Goal: Task Accomplishment & Management: Use online tool/utility

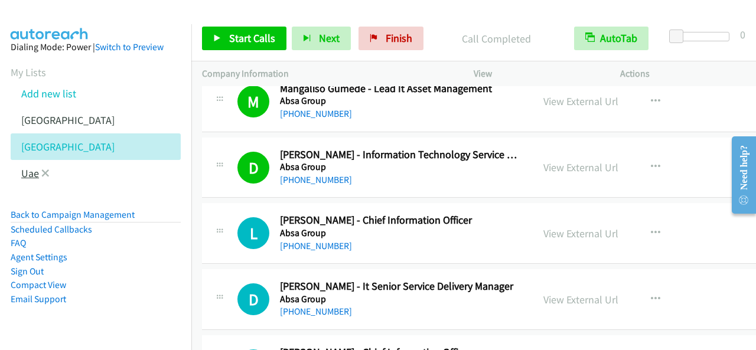
click at [22, 171] on link "Uae" at bounding box center [30, 174] width 18 height 14
click at [31, 56] on body "Start Calls Pause Next Finish Call Completed AutoTab AutoTab 0 Company Informat…" at bounding box center [378, 28] width 756 height 56
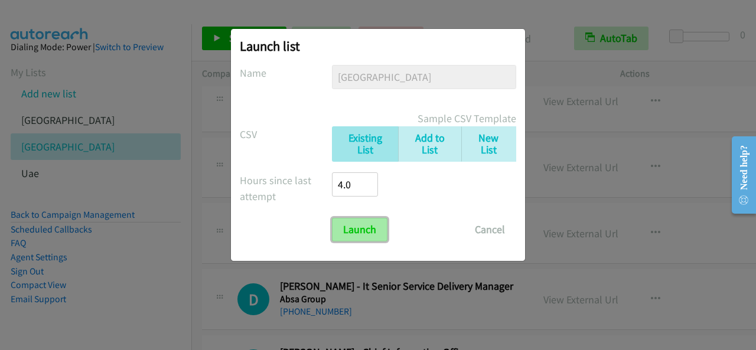
click at [366, 230] on input "Launch" at bounding box center [360, 230] width 56 height 24
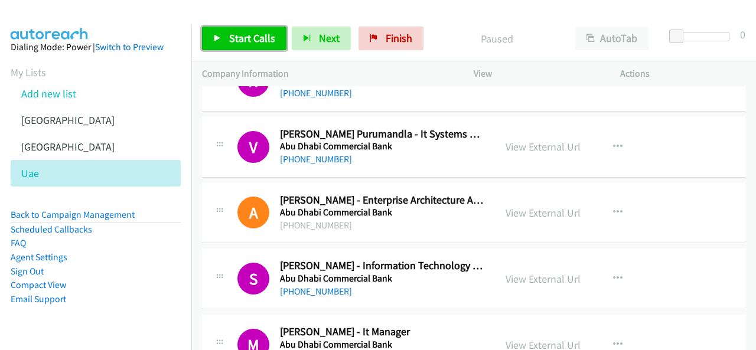
click at [229, 43] on span "Start Calls" at bounding box center [252, 38] width 46 height 14
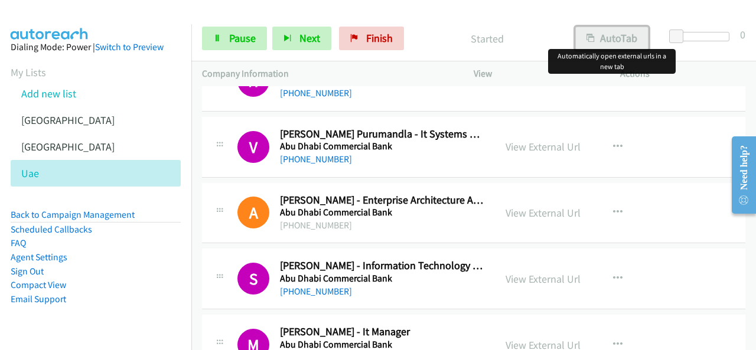
click at [616, 43] on button "AutoTab" at bounding box center [611, 39] width 73 height 24
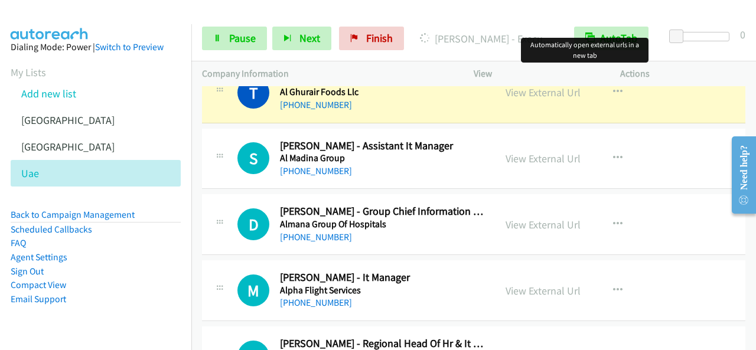
scroll to position [3013, 0]
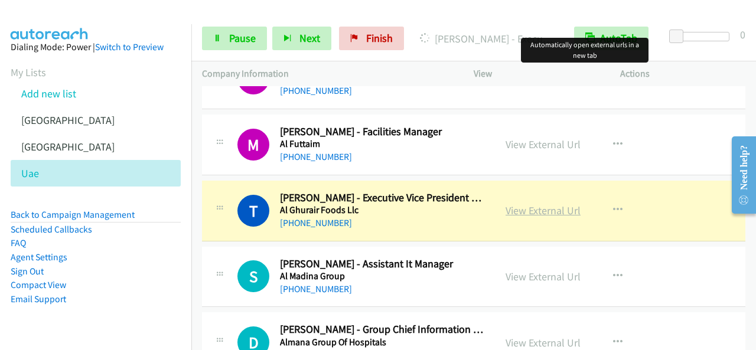
click at [549, 204] on link "View External Url" at bounding box center [543, 211] width 75 height 14
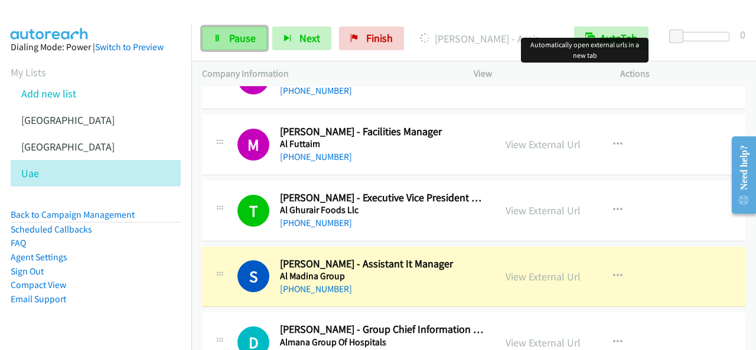
click at [256, 37] on link "Pause" at bounding box center [234, 39] width 65 height 24
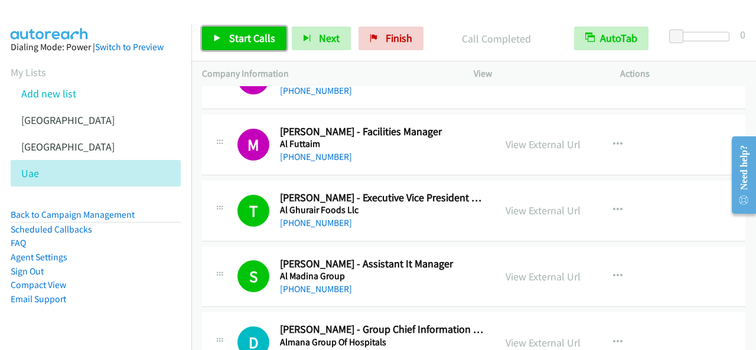
click at [276, 34] on link "Start Calls" at bounding box center [244, 39] width 84 height 24
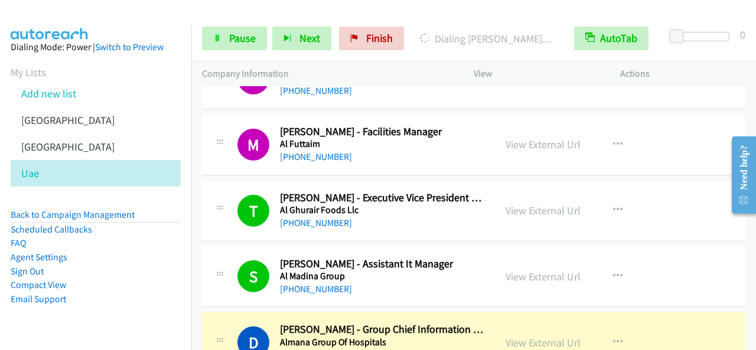
scroll to position [3131, 0]
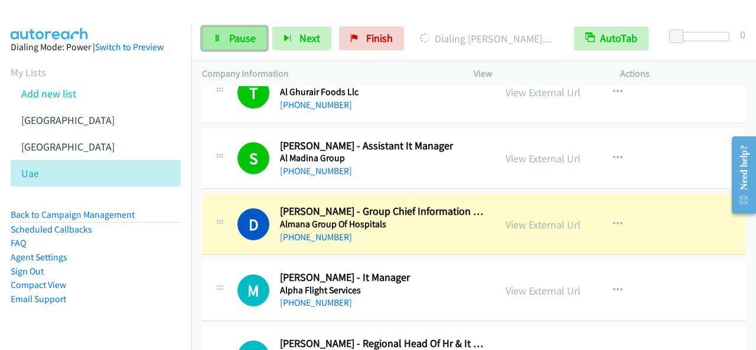
click at [248, 42] on span "Pause" at bounding box center [242, 38] width 27 height 14
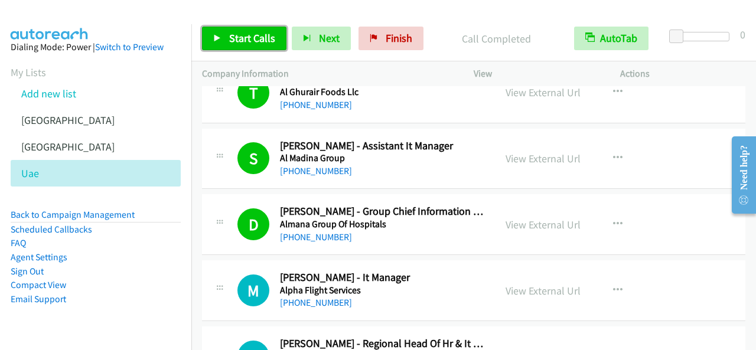
click at [245, 43] on span "Start Calls" at bounding box center [252, 38] width 46 height 14
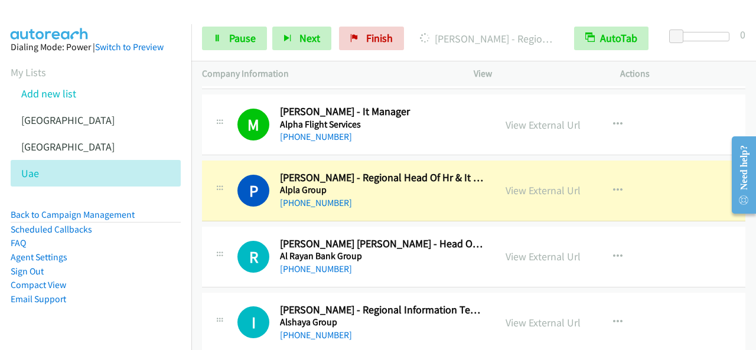
scroll to position [3309, 0]
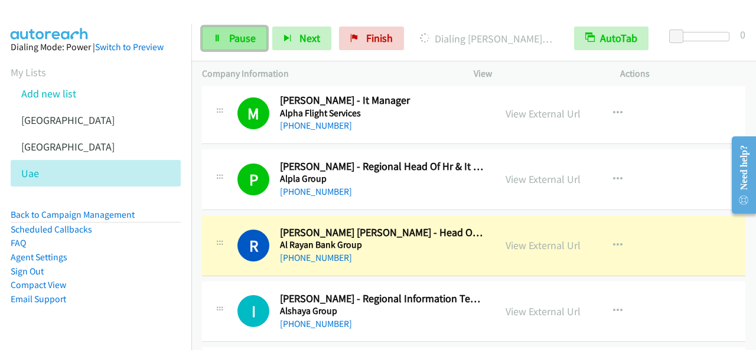
click at [249, 40] on span "Pause" at bounding box center [242, 38] width 27 height 14
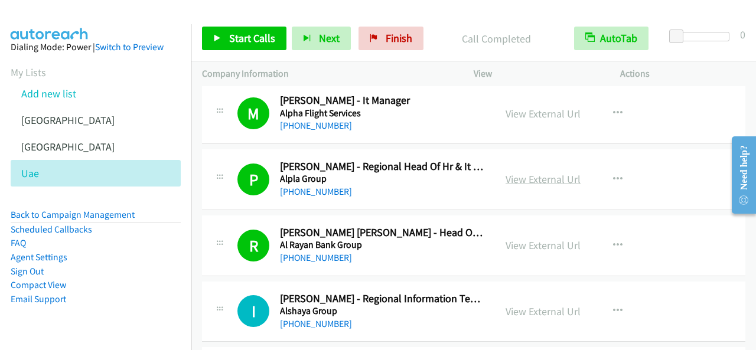
click at [558, 173] on link "View External Url" at bounding box center [543, 180] width 75 height 14
click at [278, 34] on link "Start Calls" at bounding box center [244, 39] width 84 height 24
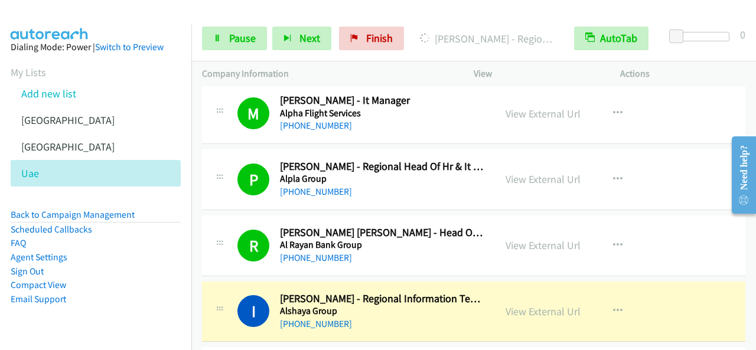
scroll to position [3368, 0]
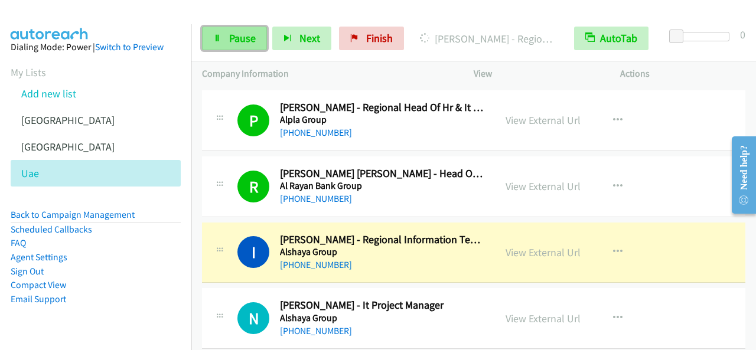
click at [238, 34] on span "Pause" at bounding box center [242, 38] width 27 height 14
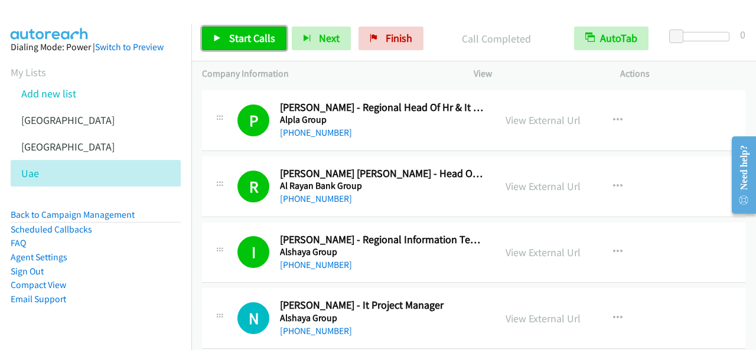
click at [236, 41] on span "Start Calls" at bounding box center [252, 38] width 46 height 14
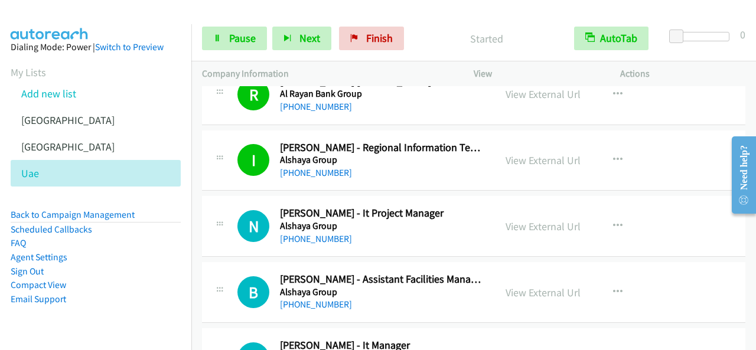
scroll to position [3486, 0]
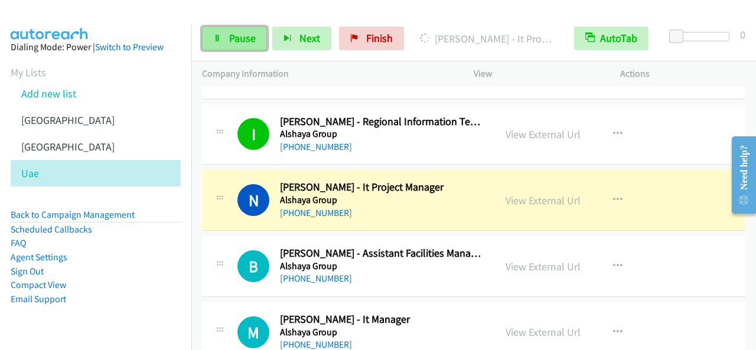
click at [238, 44] on span "Pause" at bounding box center [242, 38] width 27 height 14
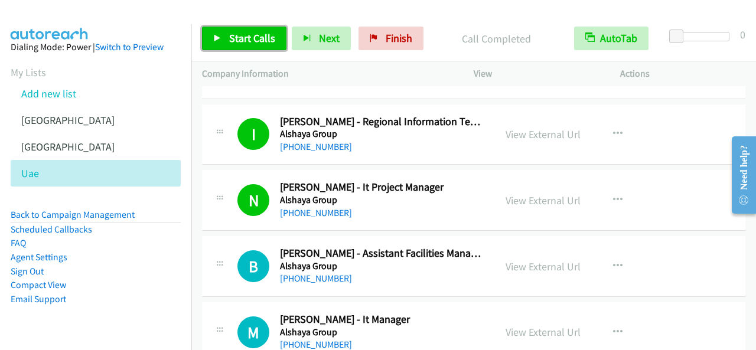
click at [252, 37] on span "Start Calls" at bounding box center [252, 38] width 46 height 14
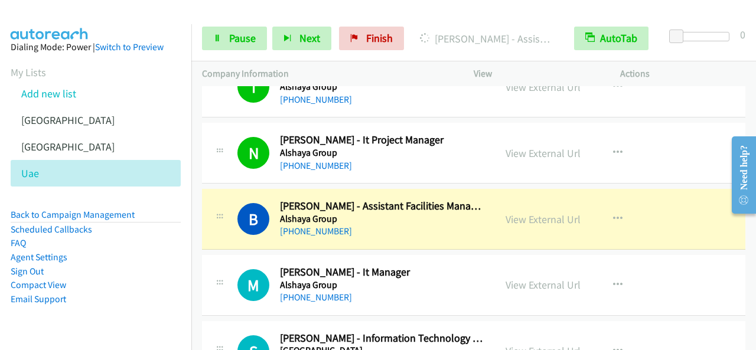
scroll to position [3545, 0]
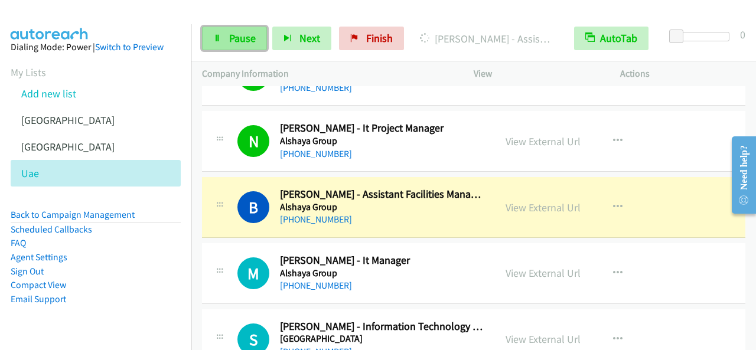
click at [249, 44] on span "Pause" at bounding box center [242, 38] width 27 height 14
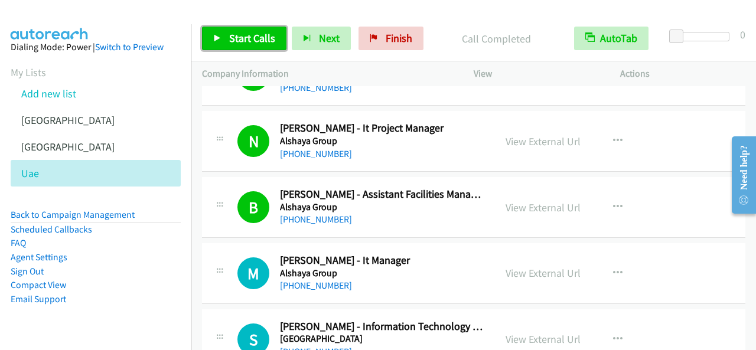
click at [264, 30] on link "Start Calls" at bounding box center [244, 39] width 84 height 24
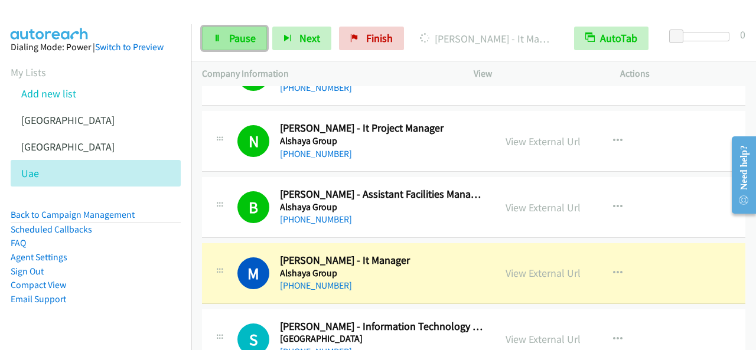
click at [214, 40] on icon at bounding box center [217, 39] width 8 height 8
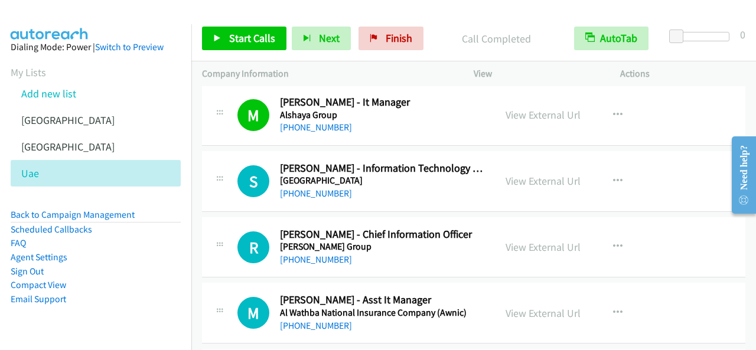
scroll to position [3722, 0]
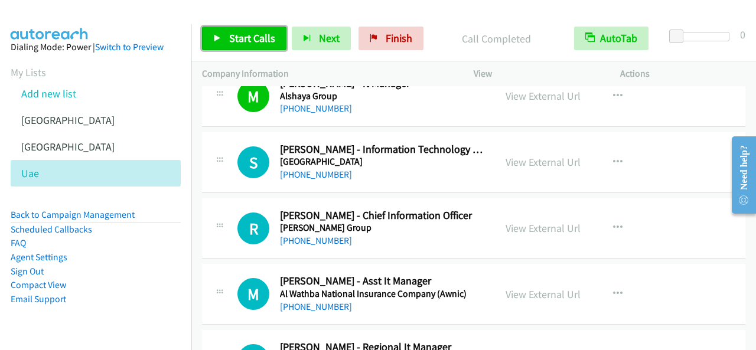
click at [254, 31] on span "Start Calls" at bounding box center [252, 38] width 46 height 14
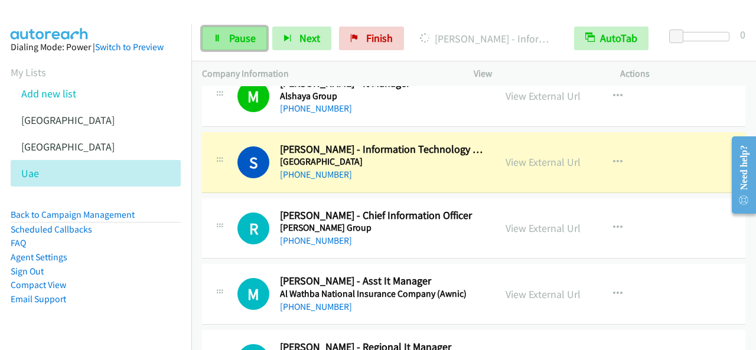
click at [230, 34] on span "Pause" at bounding box center [242, 38] width 27 height 14
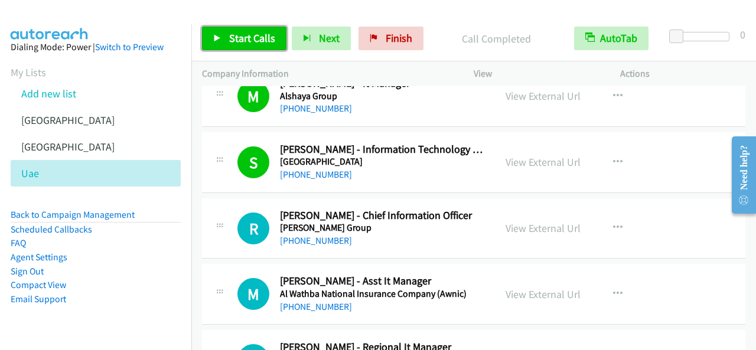
click at [258, 34] on span "Start Calls" at bounding box center [252, 38] width 46 height 14
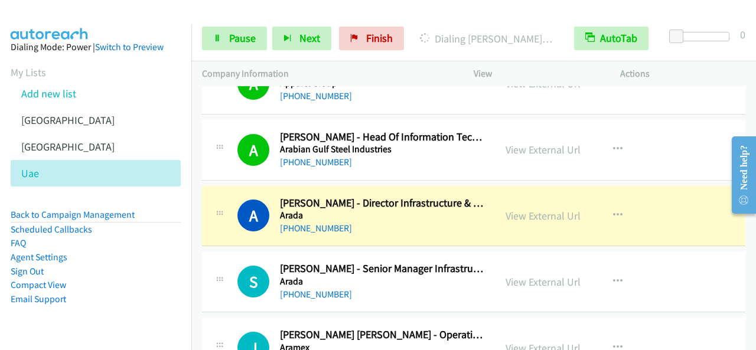
scroll to position [4136, 0]
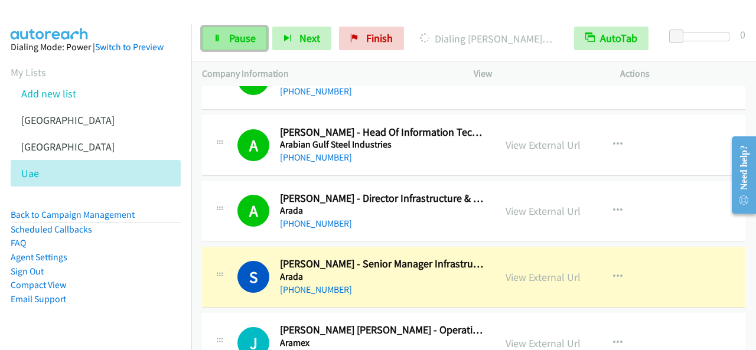
click at [246, 41] on span "Pause" at bounding box center [242, 38] width 27 height 14
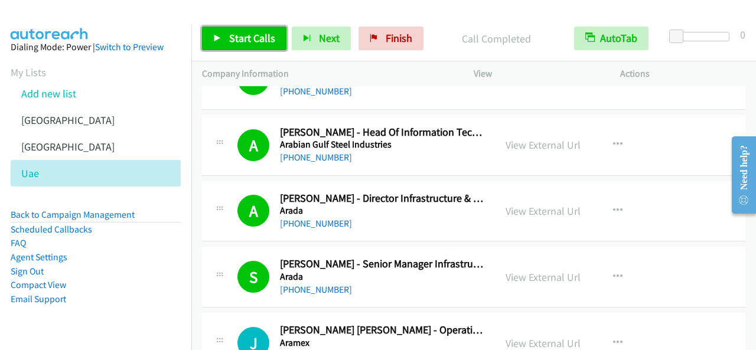
scroll to position [4254, 0]
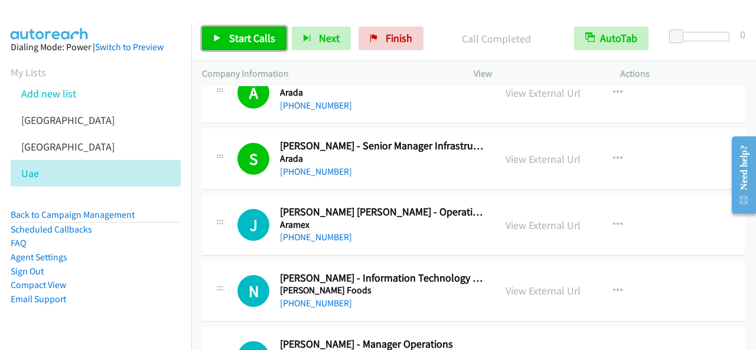
click at [270, 37] on span "Start Calls" at bounding box center [252, 38] width 46 height 14
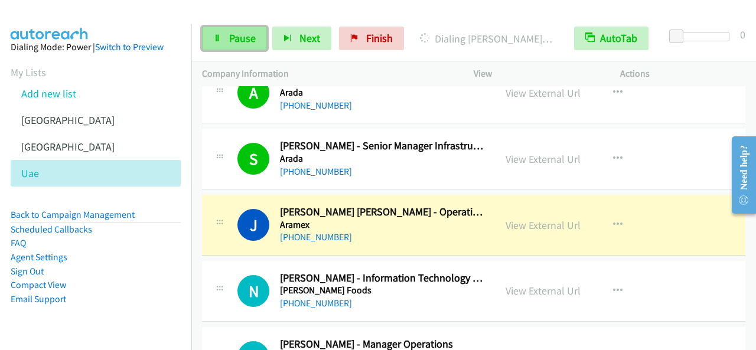
click at [240, 45] on link "Pause" at bounding box center [234, 39] width 65 height 24
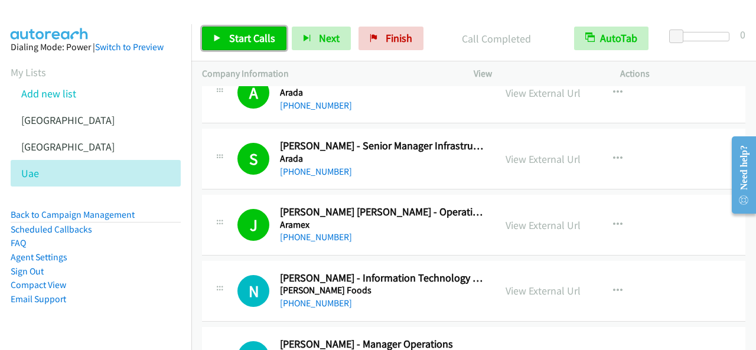
click at [251, 37] on span "Start Calls" at bounding box center [252, 38] width 46 height 14
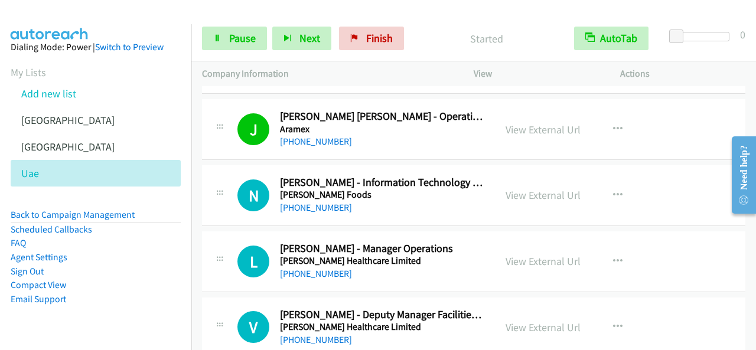
scroll to position [4372, 0]
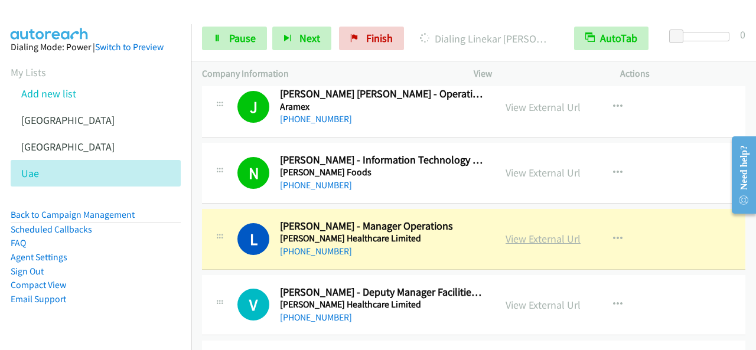
click at [541, 232] on link "View External Url" at bounding box center [543, 239] width 75 height 14
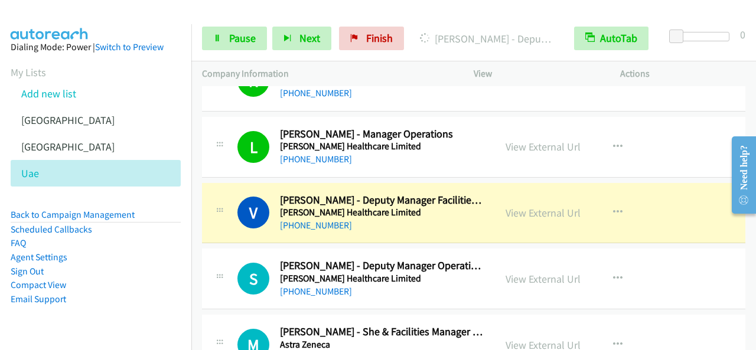
scroll to position [4490, 0]
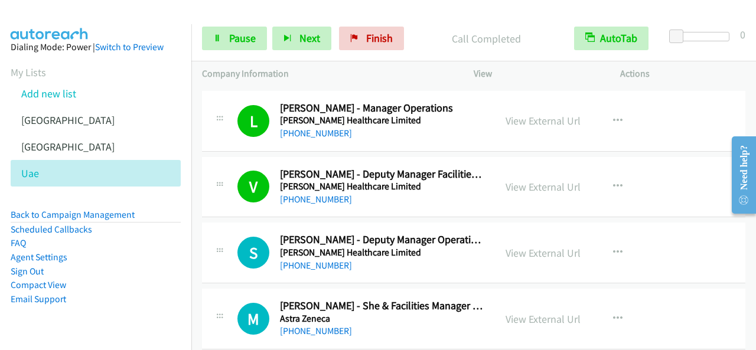
click at [403, 259] on div "+971 55 321 2263" at bounding box center [382, 266] width 204 height 14
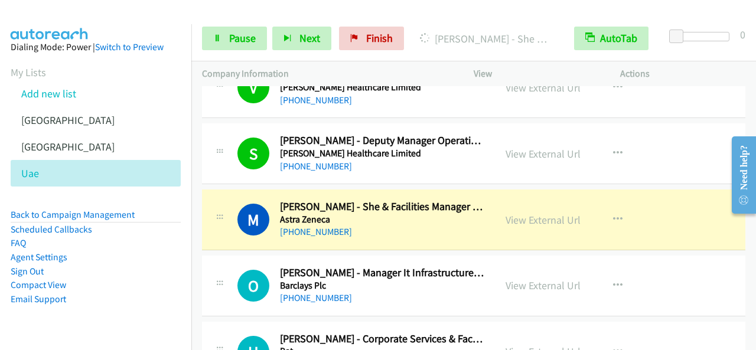
scroll to position [4608, 0]
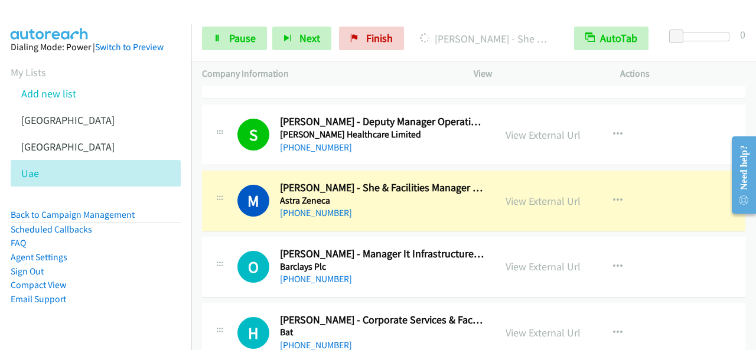
click at [488, 194] on div "M Callback Scheduled Mahmoud Kilani - She & Facilities Manager Gulf & Pakistan …" at bounding box center [348, 200] width 293 height 39
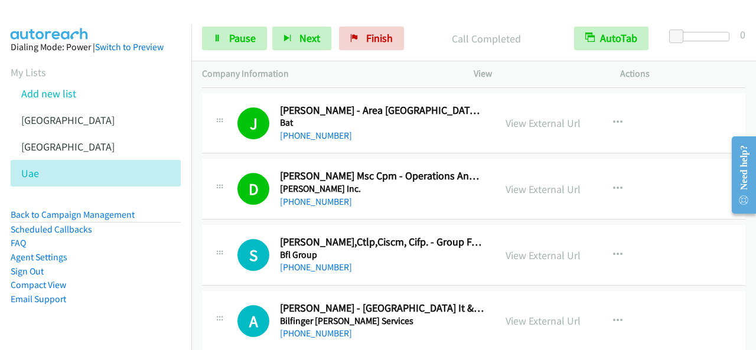
scroll to position [4904, 0]
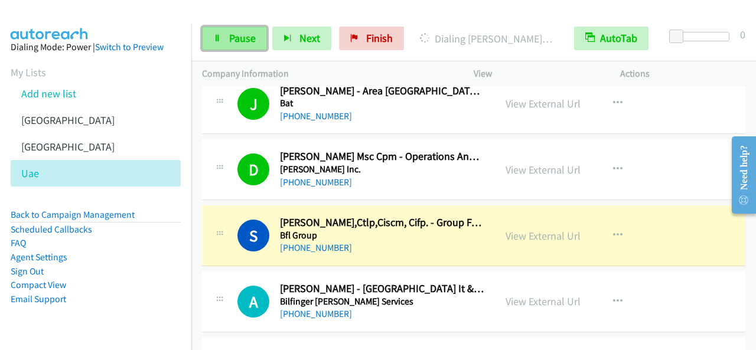
click at [224, 43] on link "Pause" at bounding box center [234, 39] width 65 height 24
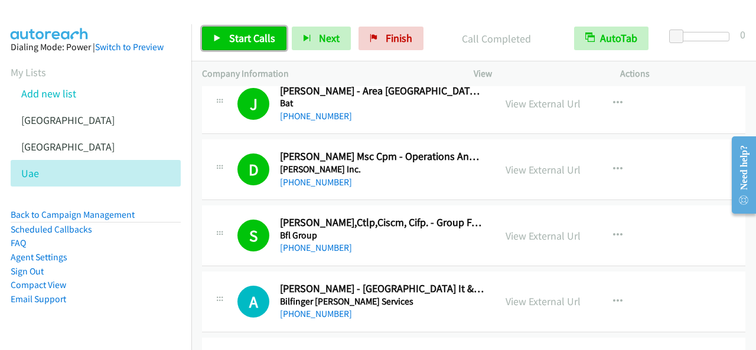
click at [269, 35] on span "Start Calls" at bounding box center [252, 38] width 46 height 14
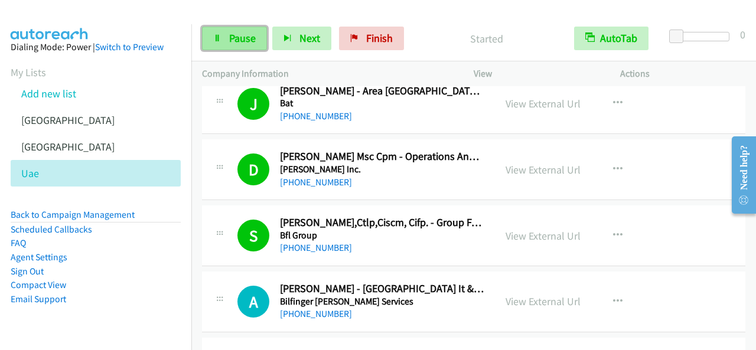
drag, startPoint x: 225, startPoint y: 42, endPoint x: 233, endPoint y: 42, distance: 8.3
click at [226, 41] on link "Pause" at bounding box center [234, 39] width 65 height 24
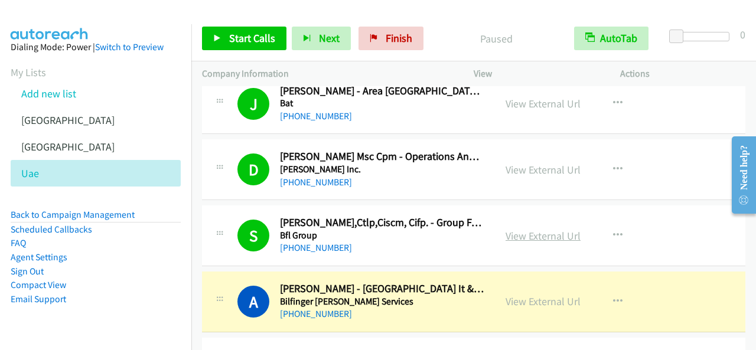
click at [548, 229] on link "View External Url" at bounding box center [543, 236] width 75 height 14
click at [266, 40] on span "Start Calls" at bounding box center [252, 38] width 46 height 14
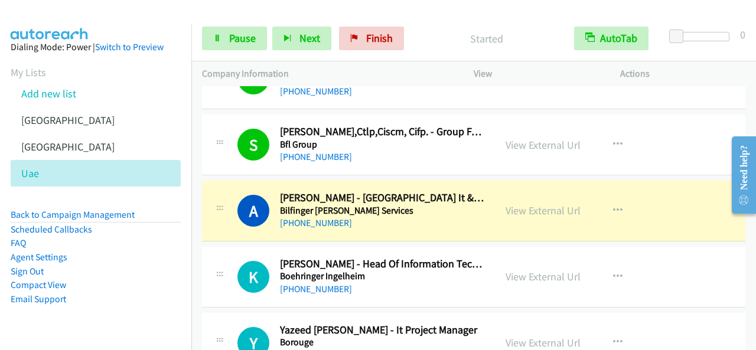
scroll to position [5022, 0]
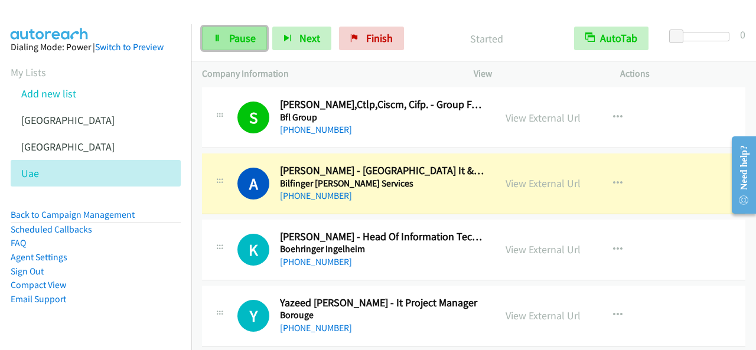
click at [246, 44] on span "Pause" at bounding box center [242, 38] width 27 height 14
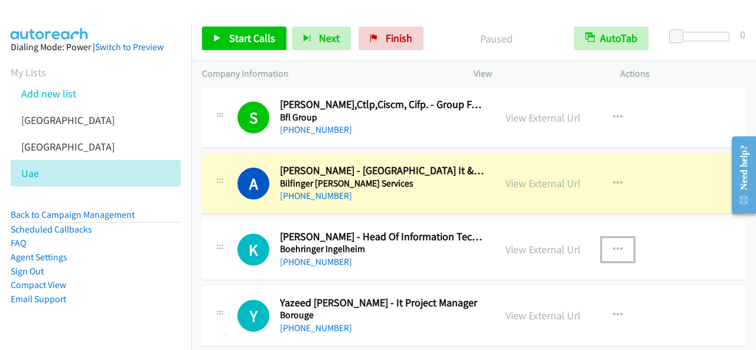
click at [607, 238] on button "button" at bounding box center [618, 250] width 32 height 24
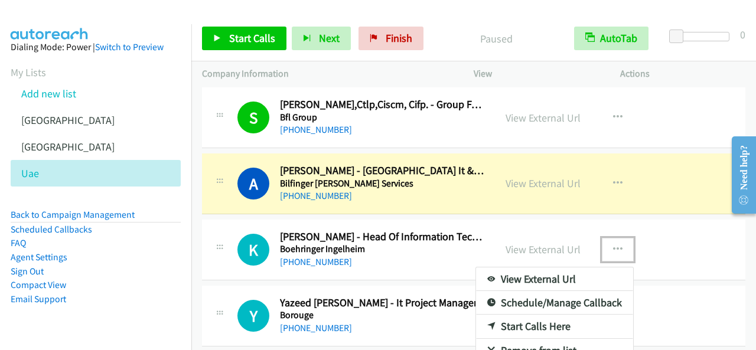
click at [546, 315] on link "Start Calls Here" at bounding box center [554, 327] width 157 height 24
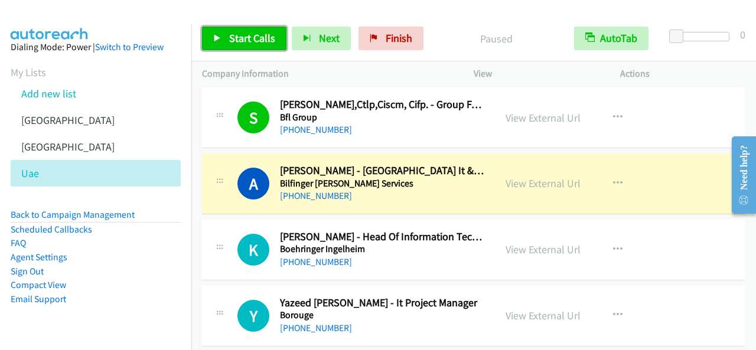
click at [266, 35] on span "Start Calls" at bounding box center [252, 38] width 46 height 14
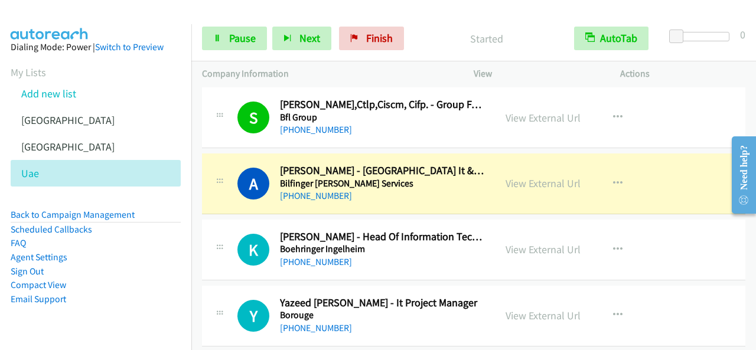
click at [242, 51] on div "Start Calls Pause Next Finish Started AutoTab AutoTab 0" at bounding box center [473, 38] width 565 height 45
click at [240, 44] on span "Pause" at bounding box center [242, 38] width 27 height 14
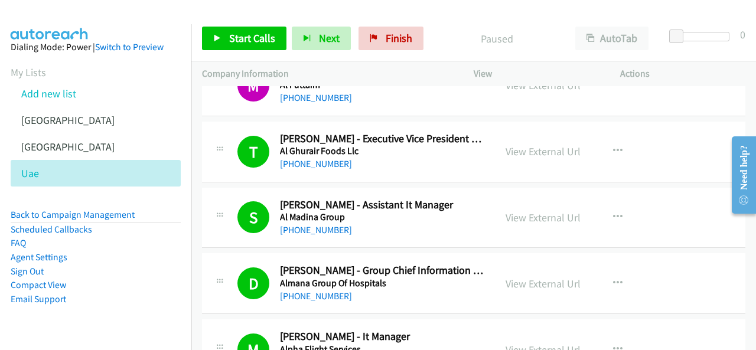
scroll to position [2954, 0]
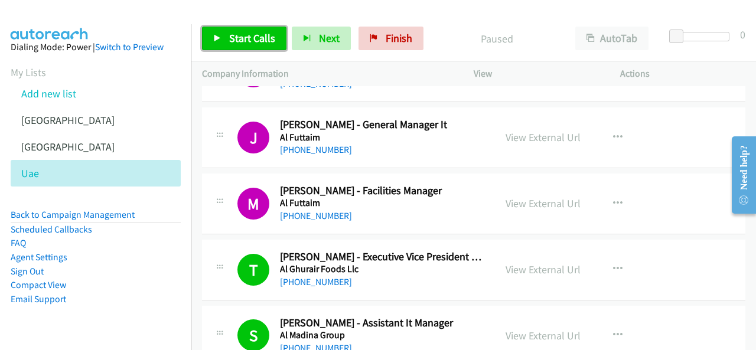
click at [266, 41] on span "Start Calls" at bounding box center [252, 38] width 46 height 14
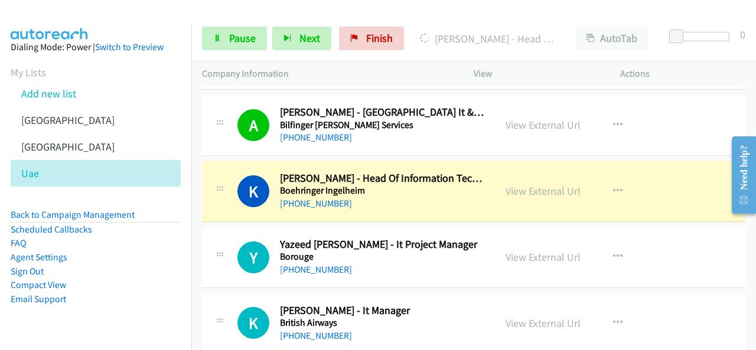
scroll to position [5081, 0]
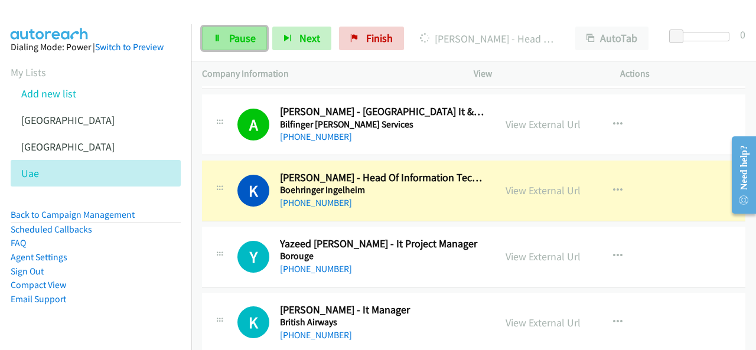
click at [247, 41] on span "Pause" at bounding box center [242, 38] width 27 height 14
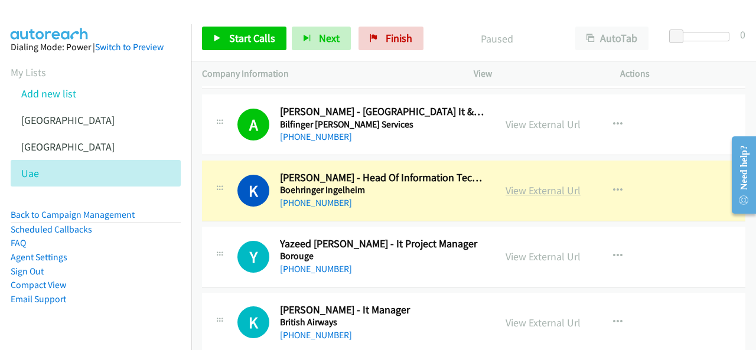
click at [548, 184] on link "View External Url" at bounding box center [543, 191] width 75 height 14
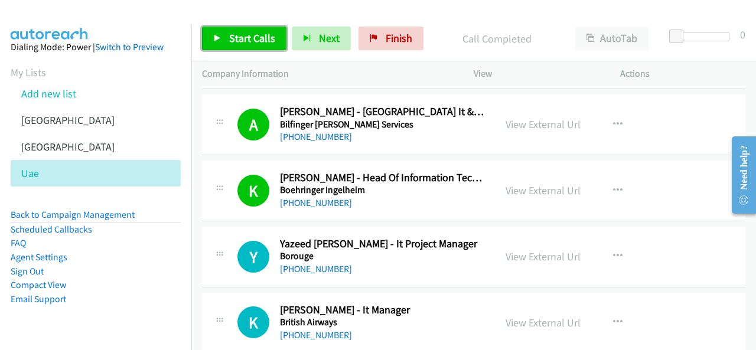
click at [251, 42] on span "Start Calls" at bounding box center [252, 38] width 46 height 14
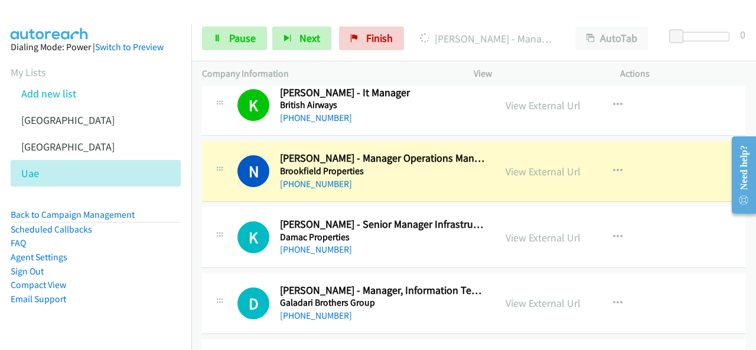
scroll to position [5317, 0]
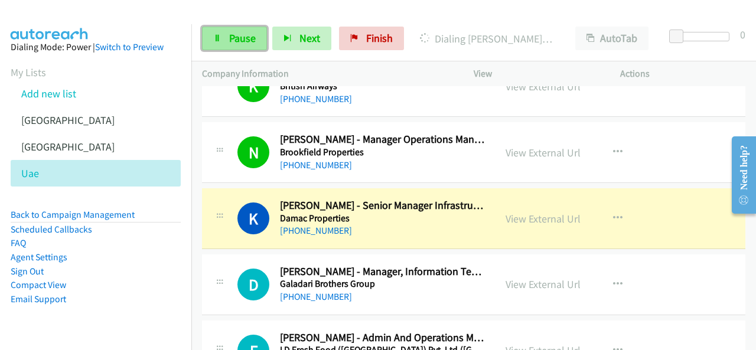
click at [242, 41] on span "Pause" at bounding box center [242, 38] width 27 height 14
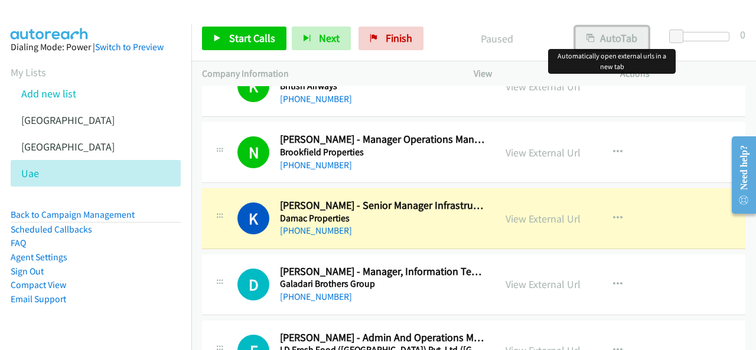
click at [624, 40] on button "AutoTab" at bounding box center [611, 39] width 73 height 24
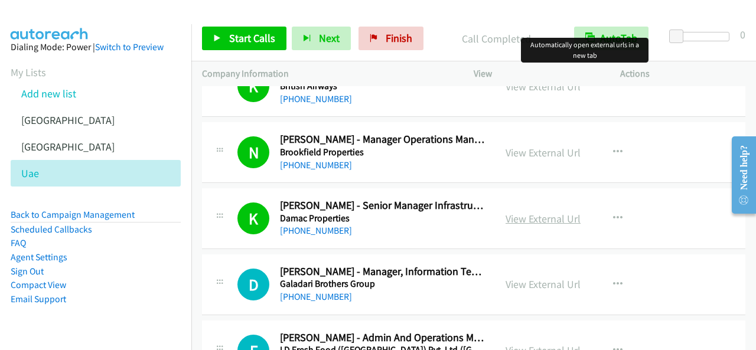
click at [534, 212] on link "View External Url" at bounding box center [543, 219] width 75 height 14
click at [259, 43] on span "Start Calls" at bounding box center [252, 38] width 46 height 14
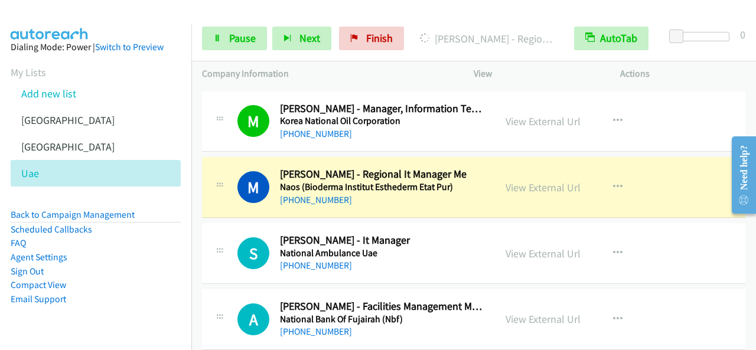
scroll to position [5672, 0]
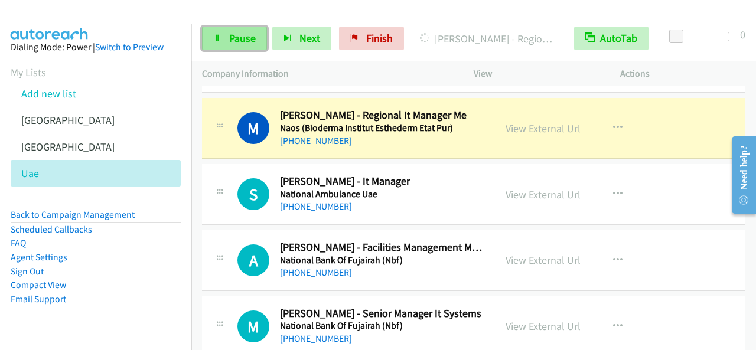
click at [261, 48] on link "Pause" at bounding box center [234, 39] width 65 height 24
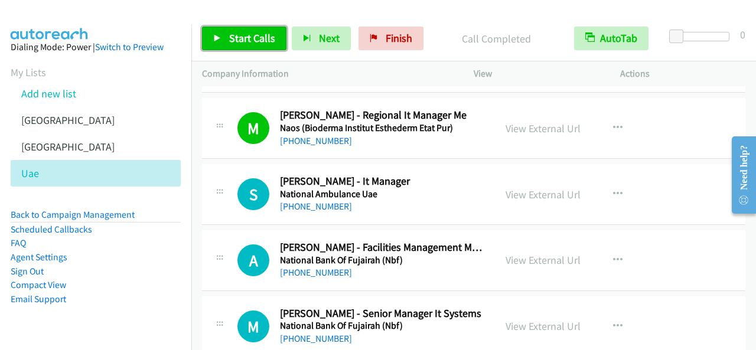
click at [239, 30] on link "Start Calls" at bounding box center [244, 39] width 84 height 24
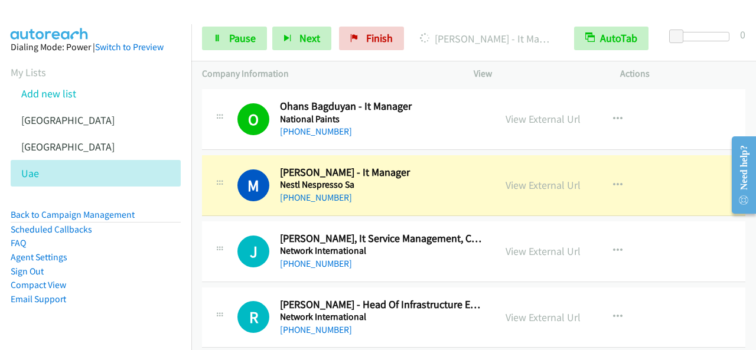
scroll to position [6145, 0]
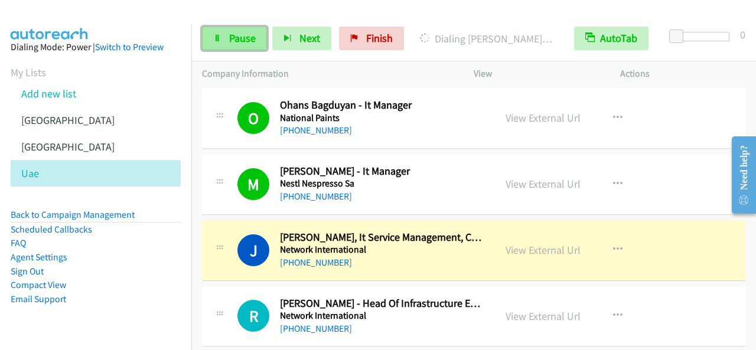
click at [253, 40] on span "Pause" at bounding box center [242, 38] width 27 height 14
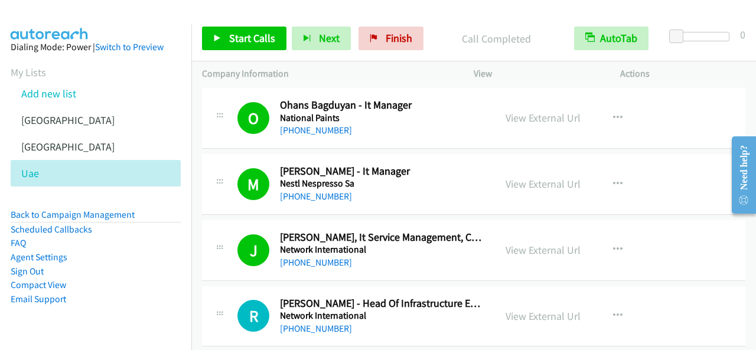
scroll to position [6204, 0]
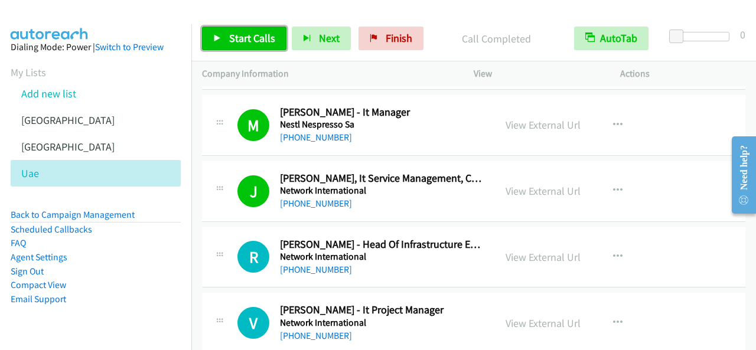
click at [259, 34] on span "Start Calls" at bounding box center [252, 38] width 46 height 14
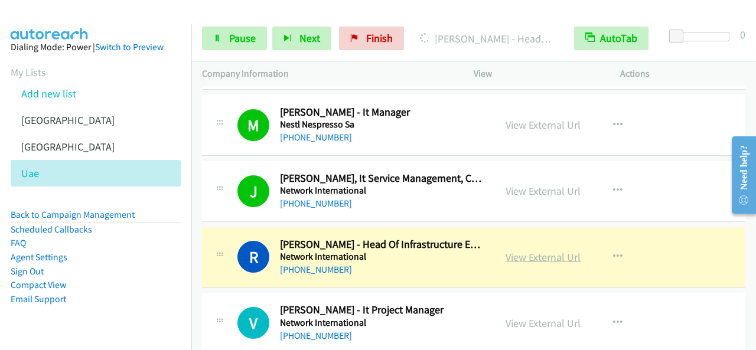
click at [522, 251] on link "View External Url" at bounding box center [543, 258] width 75 height 14
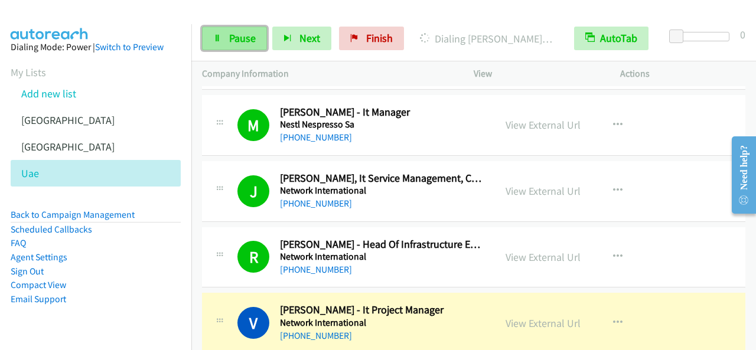
click at [258, 42] on link "Pause" at bounding box center [234, 39] width 65 height 24
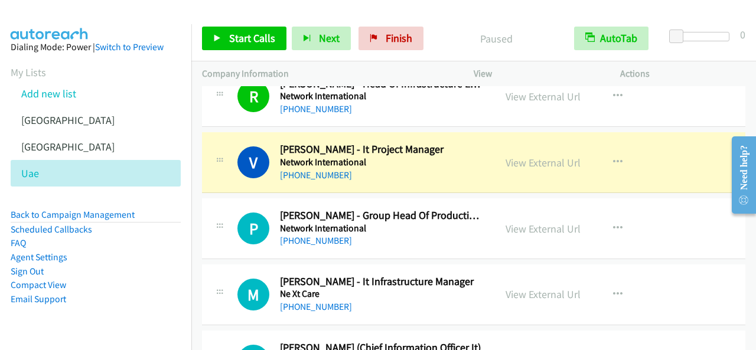
scroll to position [6381, 0]
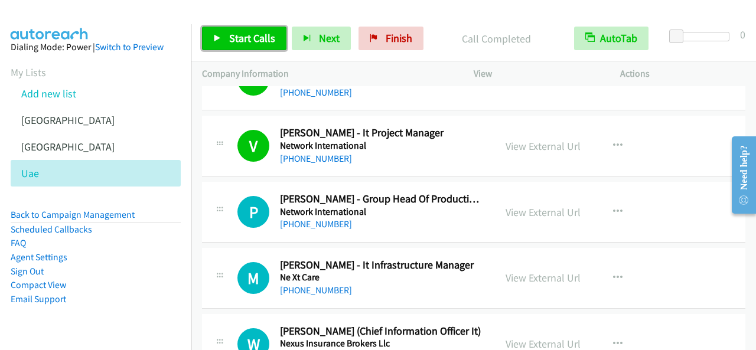
click at [242, 34] on span "Start Calls" at bounding box center [252, 38] width 46 height 14
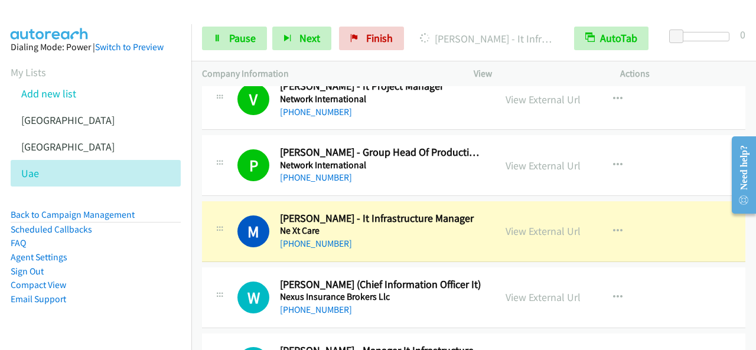
scroll to position [6499, 0]
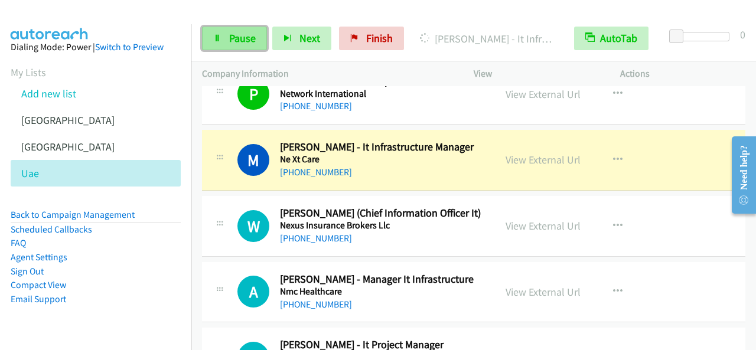
click at [244, 44] on span "Pause" at bounding box center [242, 38] width 27 height 14
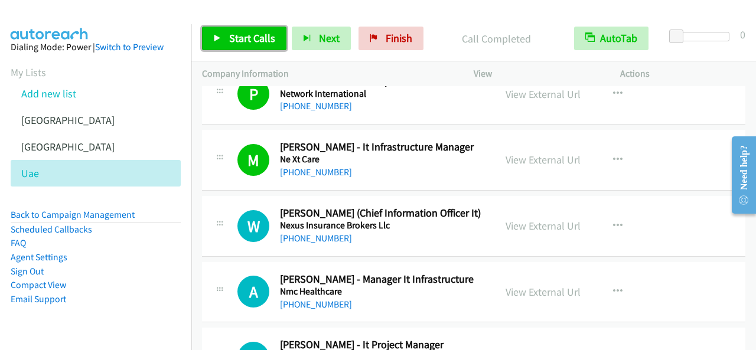
click at [257, 35] on span "Start Calls" at bounding box center [252, 38] width 46 height 14
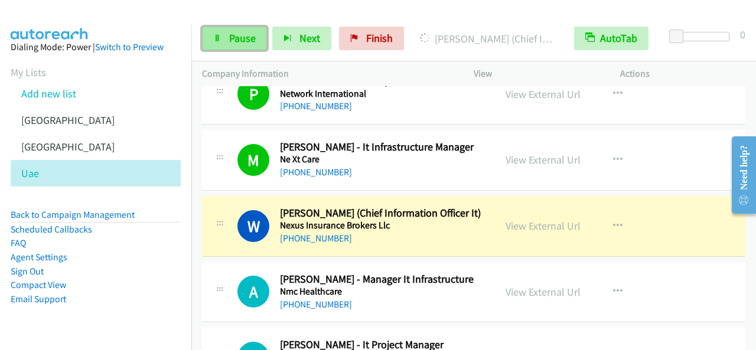
click at [229, 36] on span "Pause" at bounding box center [242, 38] width 27 height 14
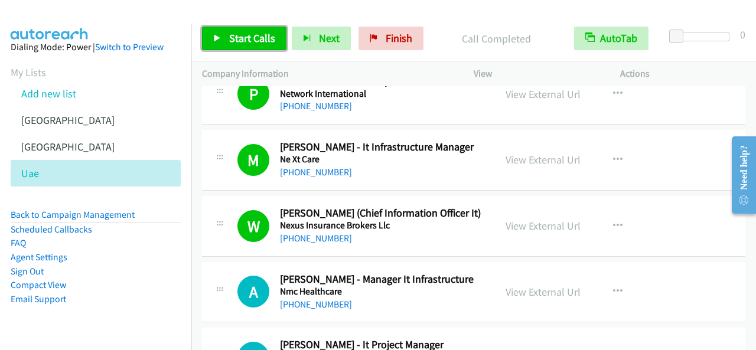
click at [234, 30] on link "Start Calls" at bounding box center [244, 39] width 84 height 24
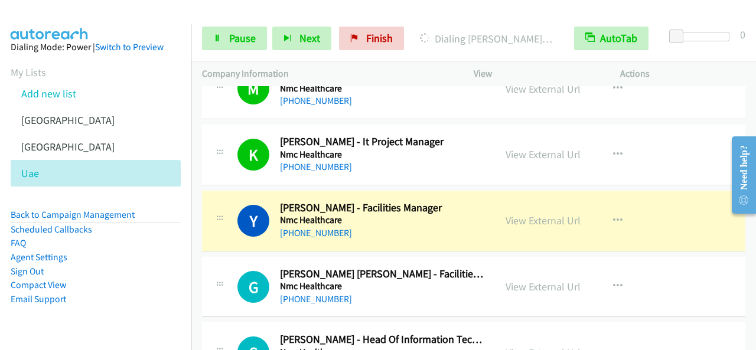
scroll to position [6854, 0]
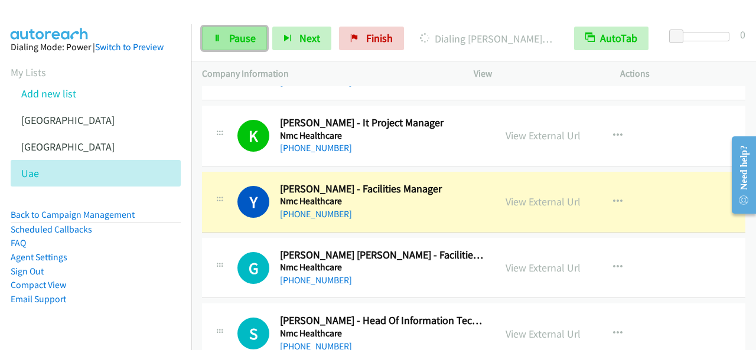
click at [262, 43] on link "Pause" at bounding box center [234, 39] width 65 height 24
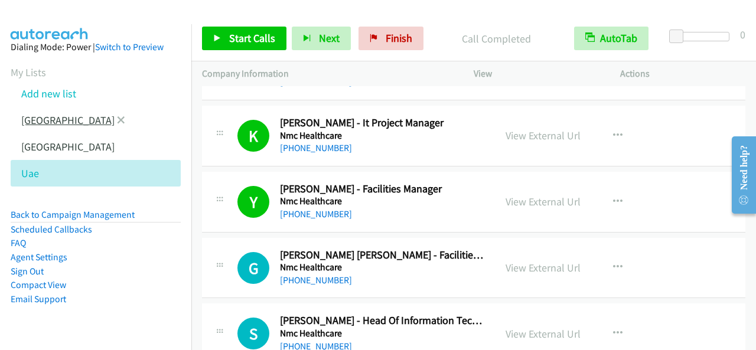
click at [58, 126] on link "[GEOGRAPHIC_DATA]" at bounding box center [67, 120] width 93 height 14
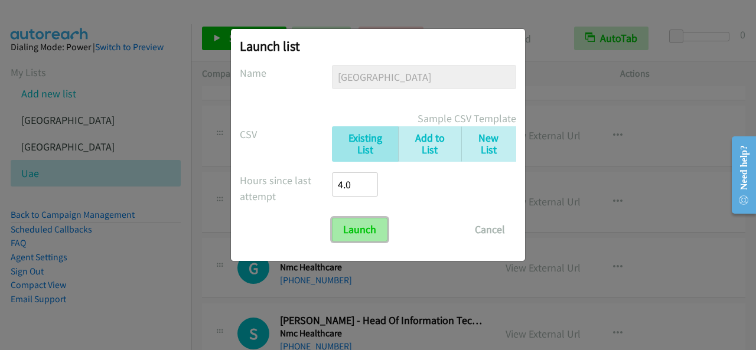
click at [375, 237] on input "Launch" at bounding box center [360, 230] width 56 height 24
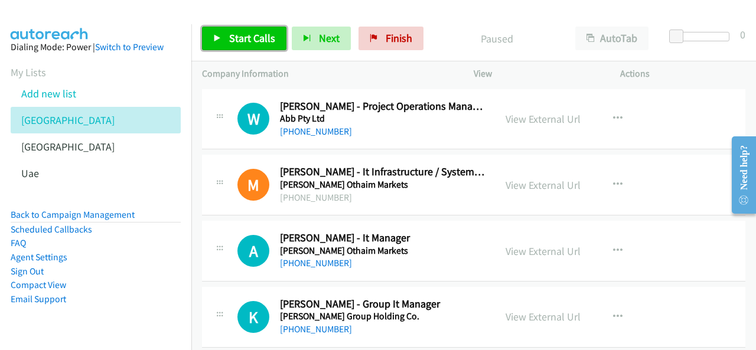
click at [234, 37] on span "Start Calls" at bounding box center [252, 38] width 46 height 14
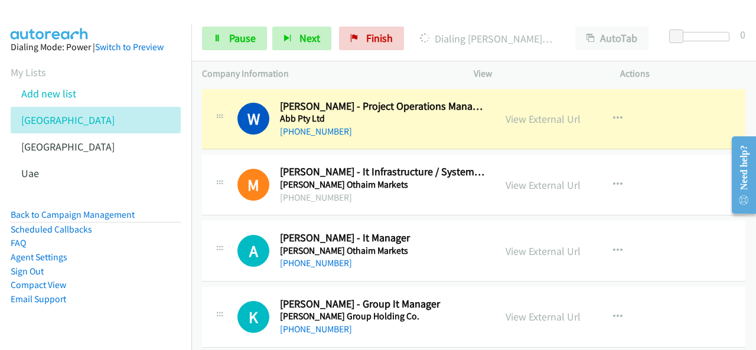
click at [249, 26] on div "Start Calls Pause Next Finish Dialing [PERSON_NAME] - Project Operations Manage…" at bounding box center [473, 38] width 565 height 45
click at [248, 43] on span "Pause" at bounding box center [242, 38] width 27 height 14
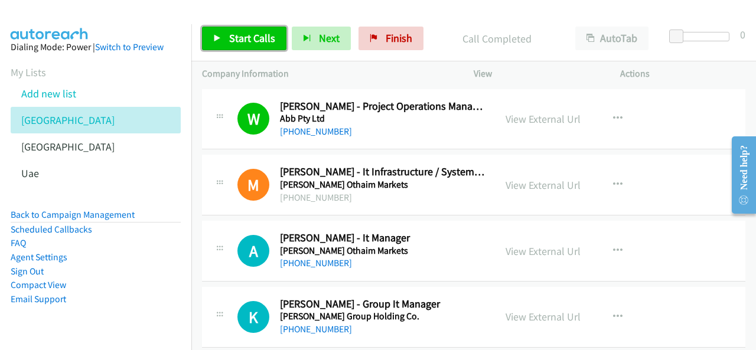
click at [237, 44] on span "Start Calls" at bounding box center [252, 38] width 46 height 14
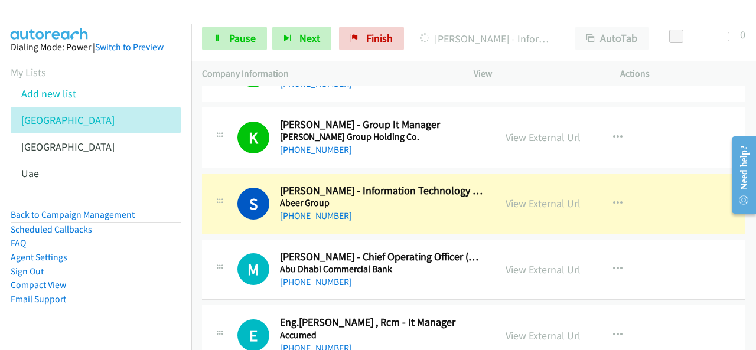
scroll to position [236, 0]
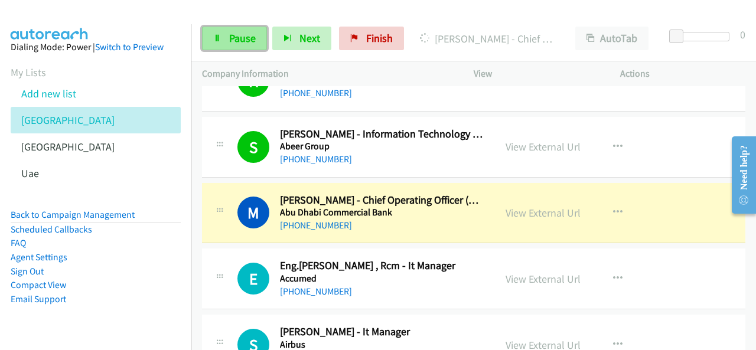
click at [248, 40] on span "Pause" at bounding box center [242, 38] width 27 height 14
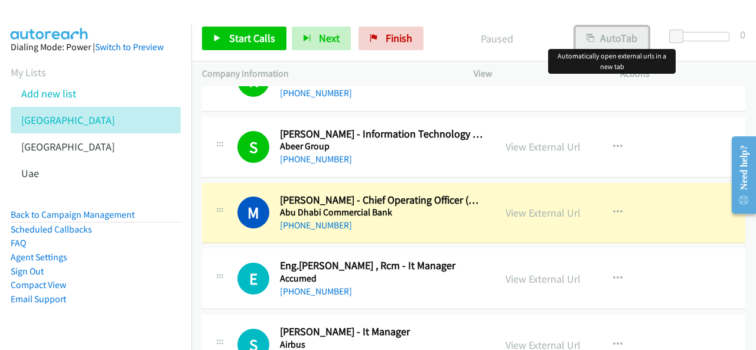
click at [625, 43] on button "AutoTab" at bounding box center [611, 39] width 73 height 24
click at [539, 209] on link "View External Url" at bounding box center [543, 213] width 75 height 14
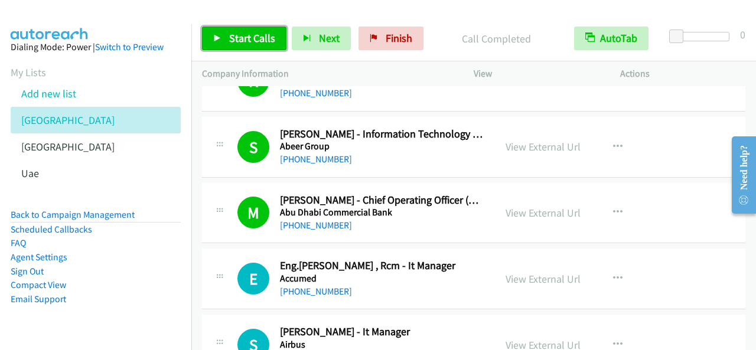
click at [258, 38] on span "Start Calls" at bounding box center [252, 38] width 46 height 14
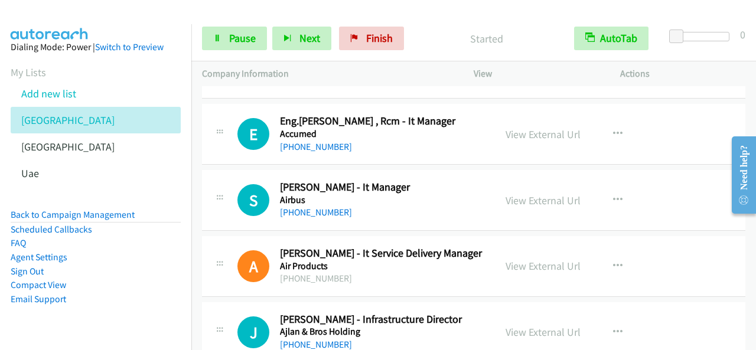
scroll to position [354, 0]
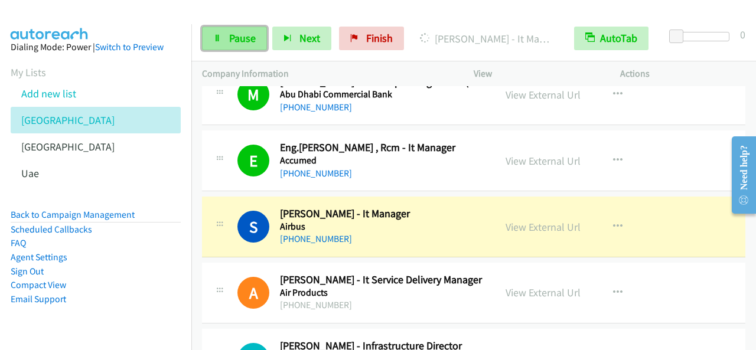
click at [220, 36] on icon at bounding box center [217, 39] width 8 height 8
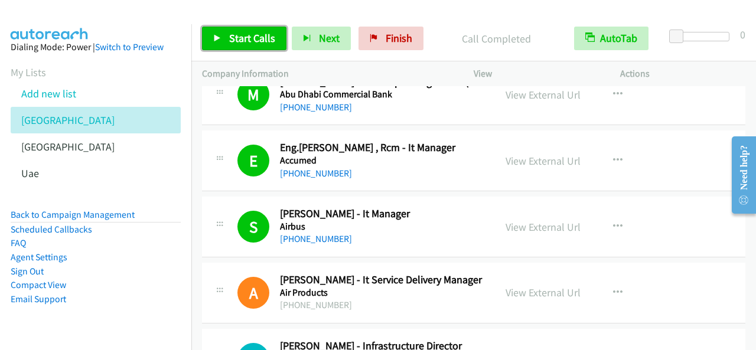
click at [253, 42] on span "Start Calls" at bounding box center [252, 38] width 46 height 14
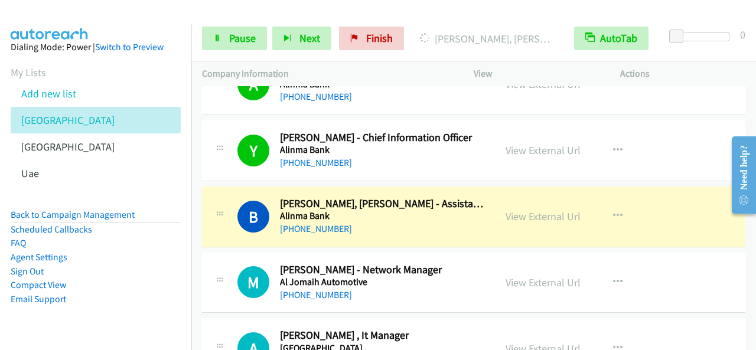
scroll to position [1004, 0]
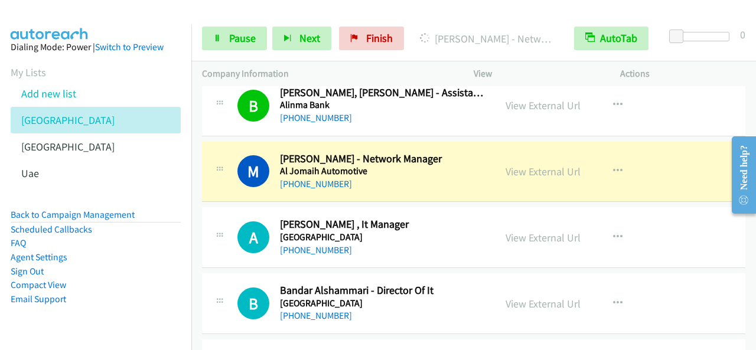
click at [364, 179] on div "+966 50 915 0610" at bounding box center [382, 184] width 204 height 14
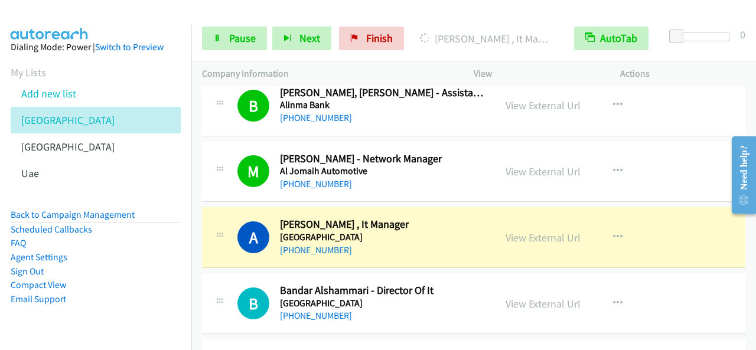
scroll to position [1063, 0]
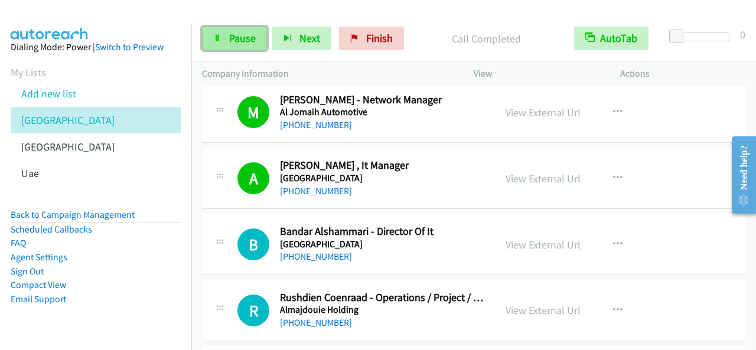
click at [240, 35] on span "Pause" at bounding box center [242, 38] width 27 height 14
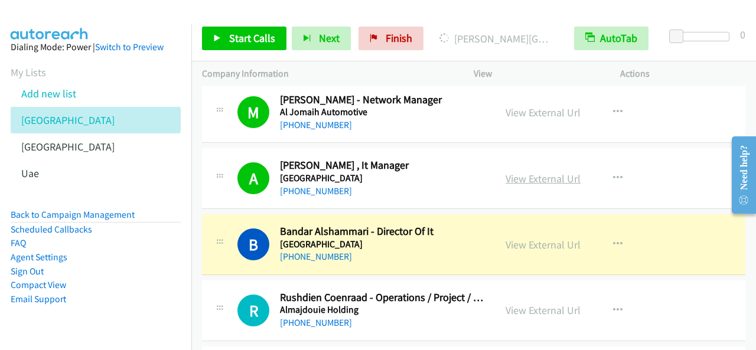
click at [561, 174] on link "View External Url" at bounding box center [543, 179] width 75 height 14
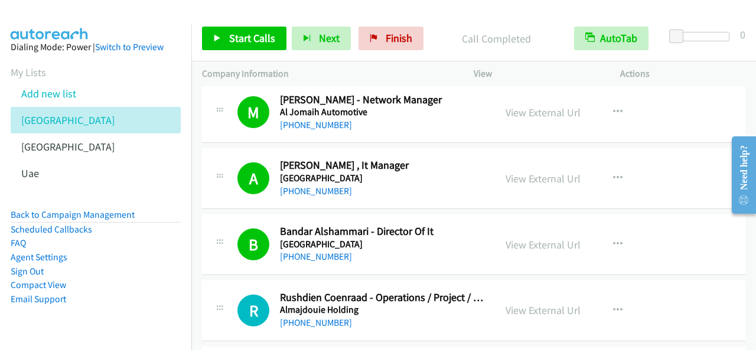
scroll to position [1123, 0]
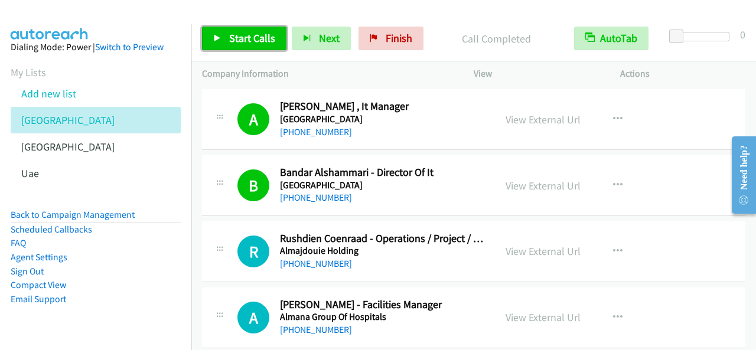
click at [207, 32] on link "Start Calls" at bounding box center [244, 39] width 84 height 24
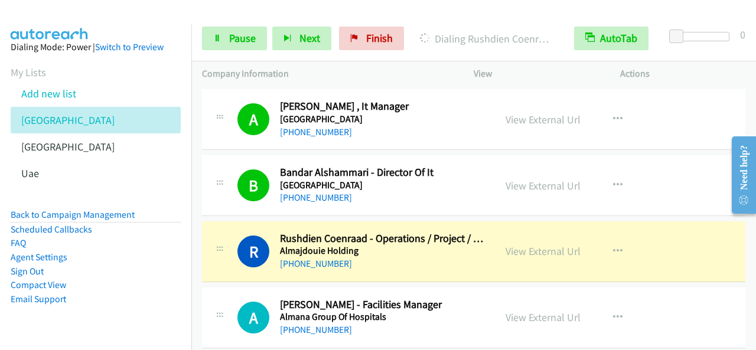
scroll to position [1182, 0]
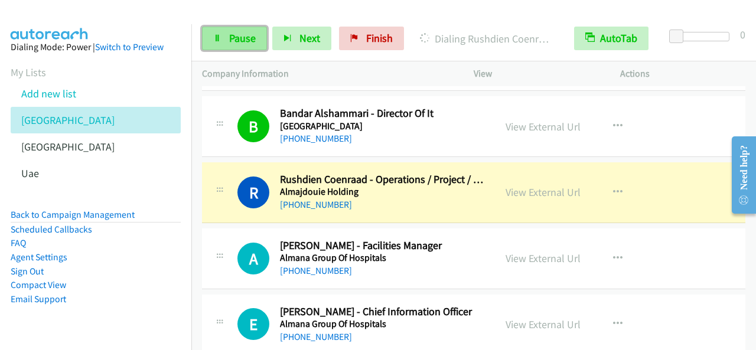
click at [258, 40] on link "Pause" at bounding box center [234, 39] width 65 height 24
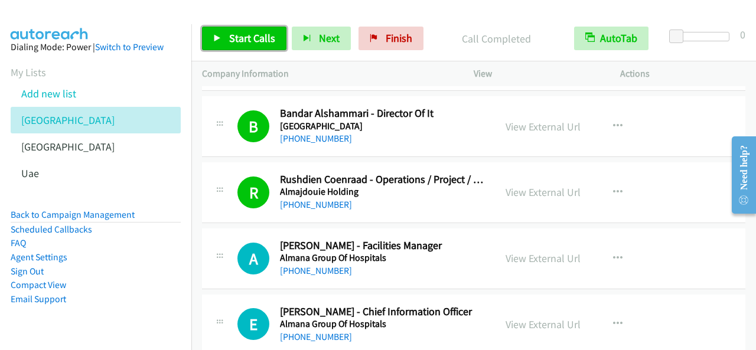
click at [266, 38] on span "Start Calls" at bounding box center [252, 38] width 46 height 14
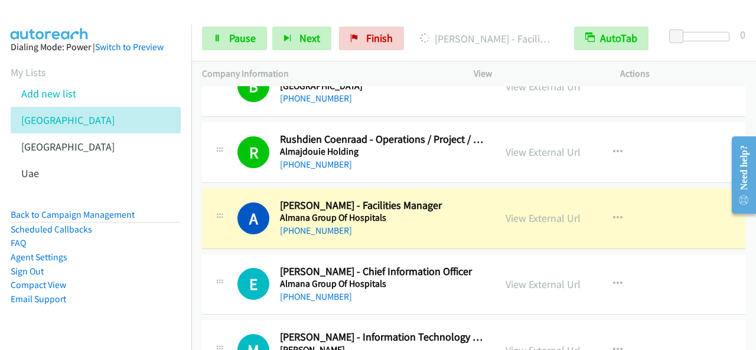
scroll to position [1241, 0]
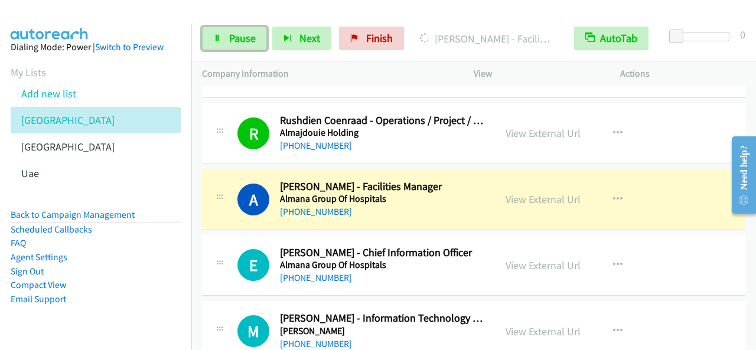
drag, startPoint x: 231, startPoint y: 36, endPoint x: 239, endPoint y: 25, distance: 13.1
click at [230, 37] on span "Pause" at bounding box center [242, 38] width 27 height 14
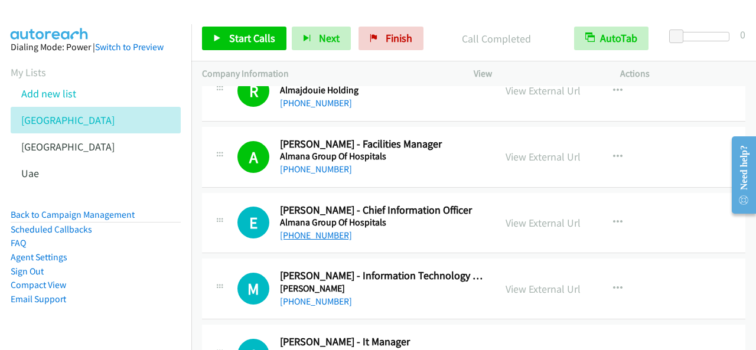
scroll to position [1300, 0]
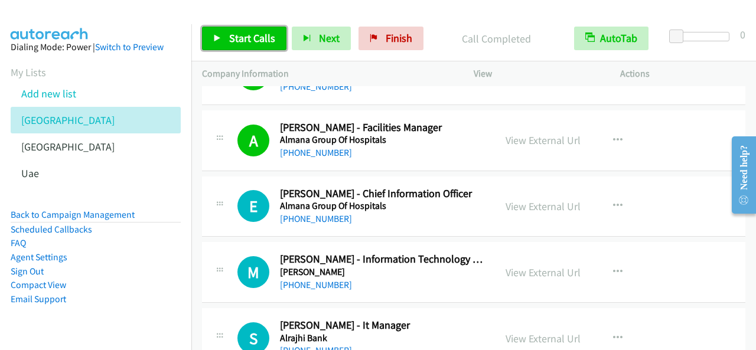
click at [241, 39] on span "Start Calls" at bounding box center [252, 38] width 46 height 14
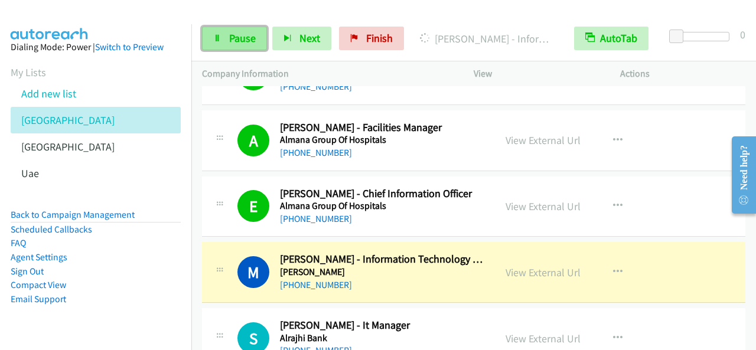
click at [251, 42] on span "Pause" at bounding box center [242, 38] width 27 height 14
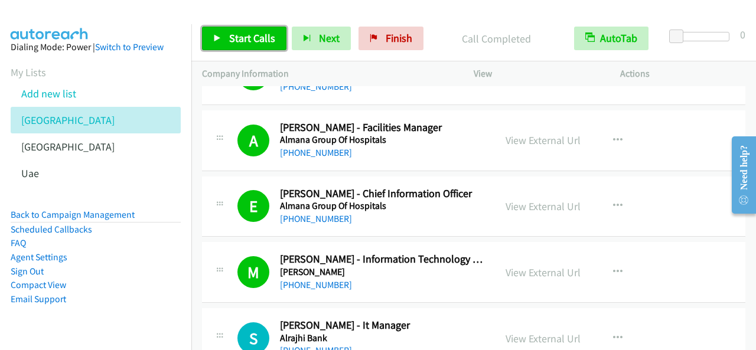
click at [250, 33] on span "Start Calls" at bounding box center [252, 38] width 46 height 14
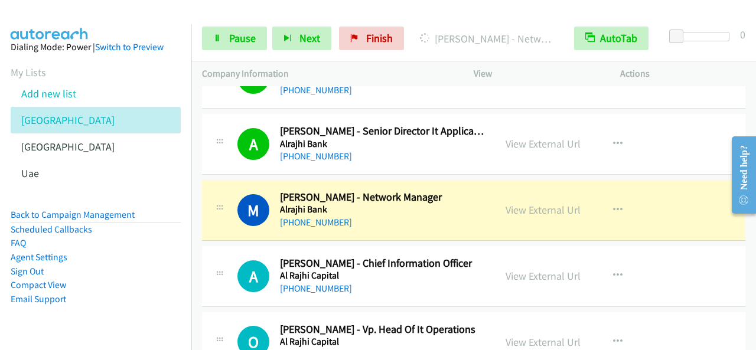
scroll to position [1950, 0]
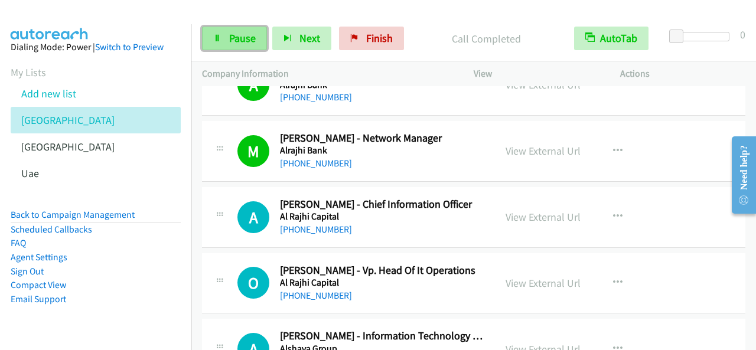
click at [239, 47] on link "Pause" at bounding box center [234, 39] width 65 height 24
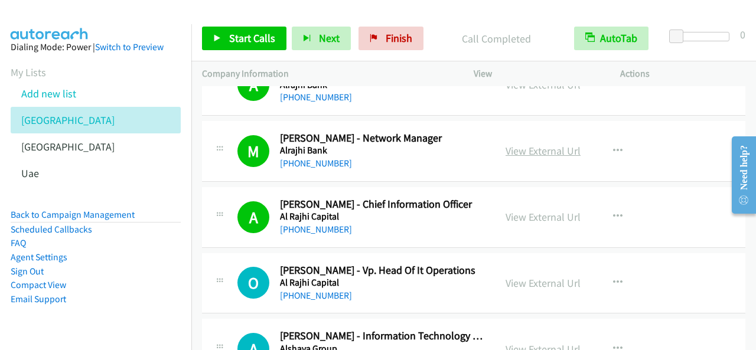
click at [549, 144] on link "View External Url" at bounding box center [543, 151] width 75 height 14
click at [266, 34] on span "Start Calls" at bounding box center [252, 38] width 46 height 14
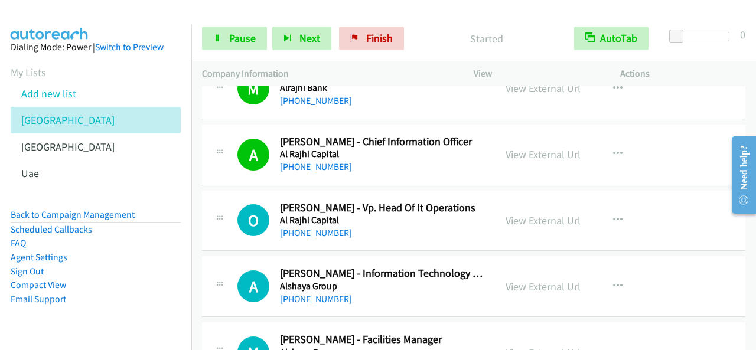
scroll to position [2068, 0]
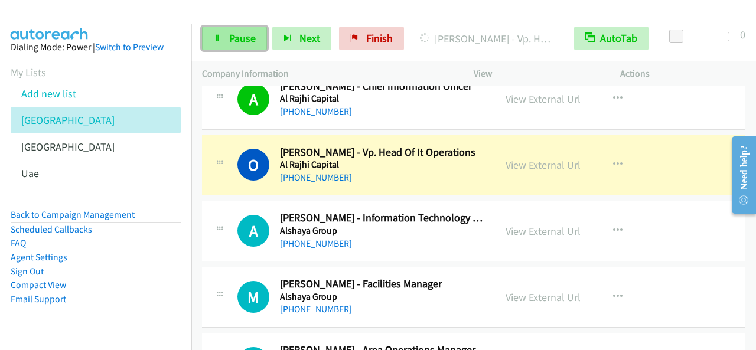
click at [231, 36] on span "Pause" at bounding box center [242, 38] width 27 height 14
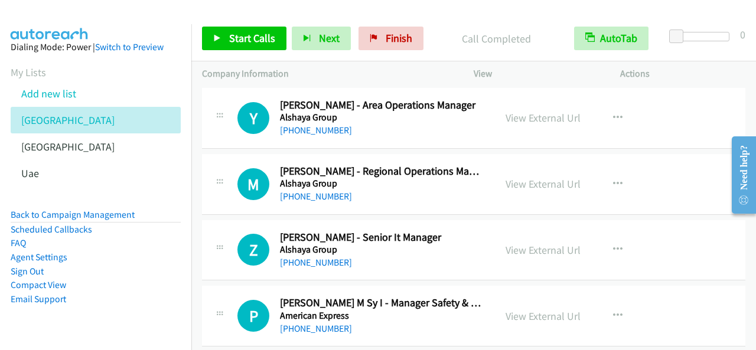
scroll to position [2363, 0]
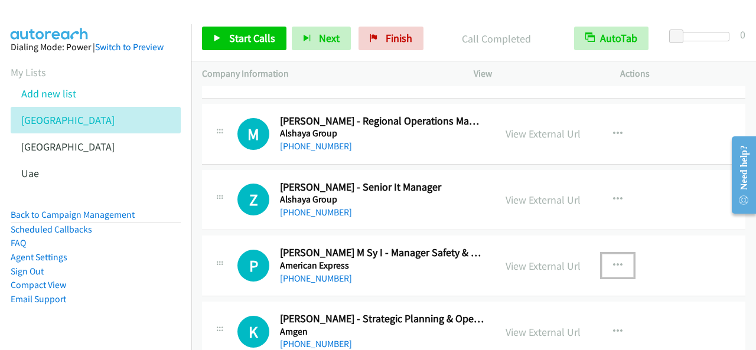
click at [614, 261] on icon "button" at bounding box center [617, 265] width 9 height 9
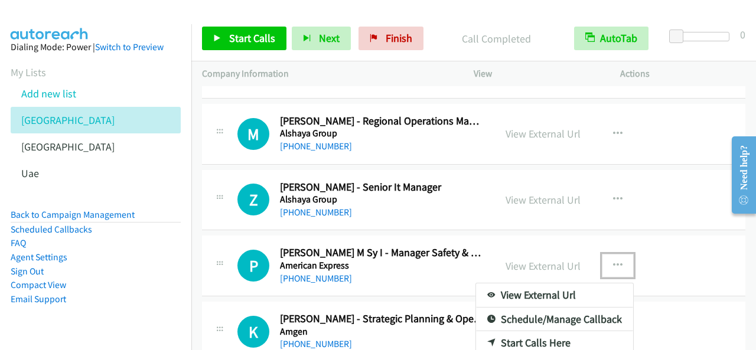
click at [551, 340] on link "Start Calls Here" at bounding box center [554, 343] width 157 height 24
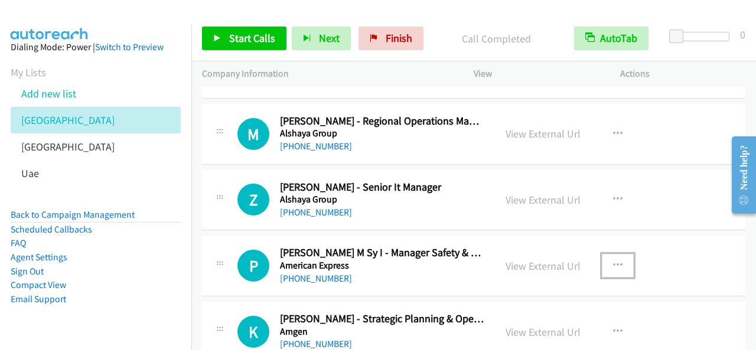
click at [624, 265] on button "button" at bounding box center [618, 266] width 32 height 24
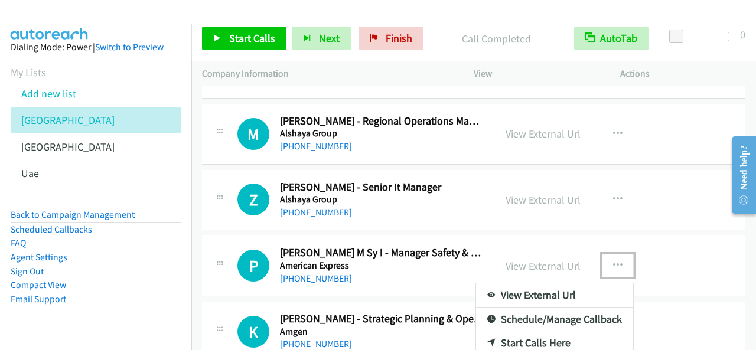
click at [454, 264] on div at bounding box center [378, 175] width 756 height 350
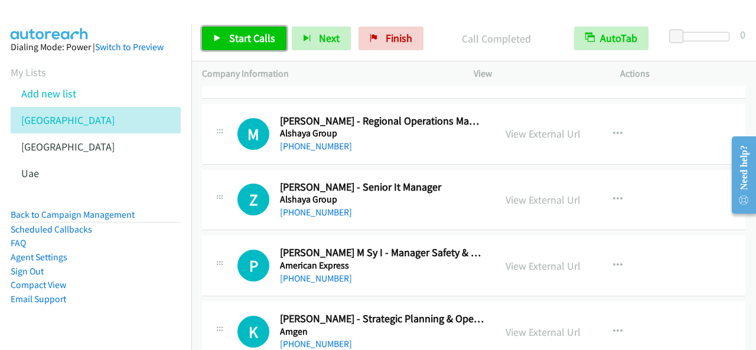
click at [232, 31] on link "Start Calls" at bounding box center [244, 39] width 84 height 24
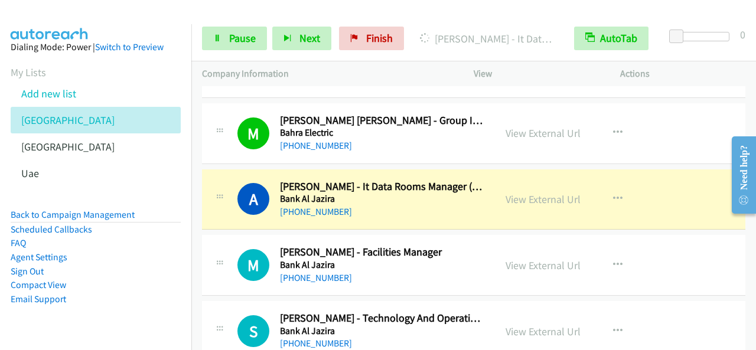
scroll to position [3072, 0]
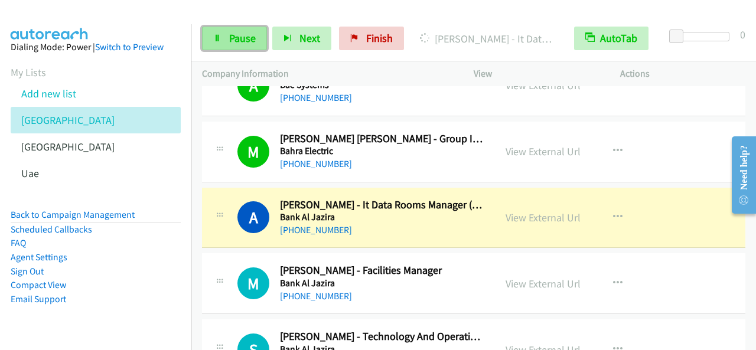
click at [228, 41] on link "Pause" at bounding box center [234, 39] width 65 height 24
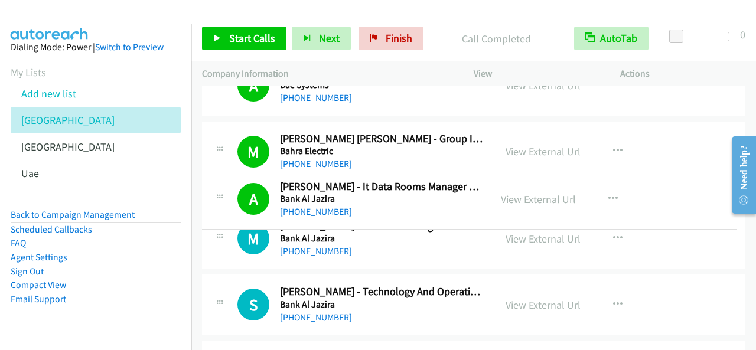
drag, startPoint x: 281, startPoint y: 197, endPoint x: 321, endPoint y: 188, distance: 41.7
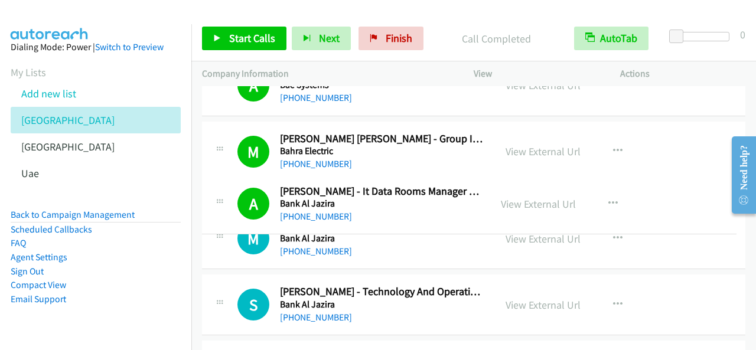
drag, startPoint x: 333, startPoint y: 209, endPoint x: 306, endPoint y: 205, distance: 27.5
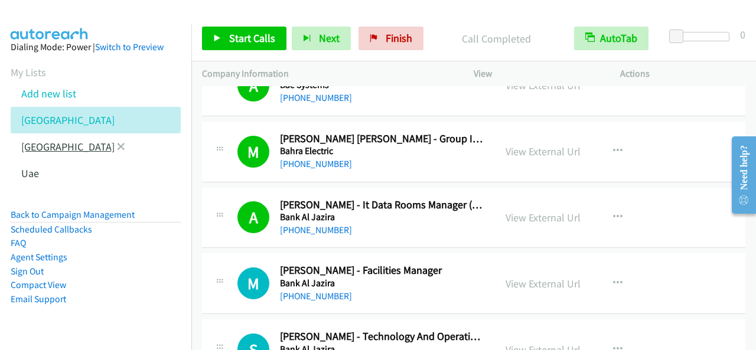
click at [50, 152] on link "[GEOGRAPHIC_DATA]" at bounding box center [67, 147] width 93 height 14
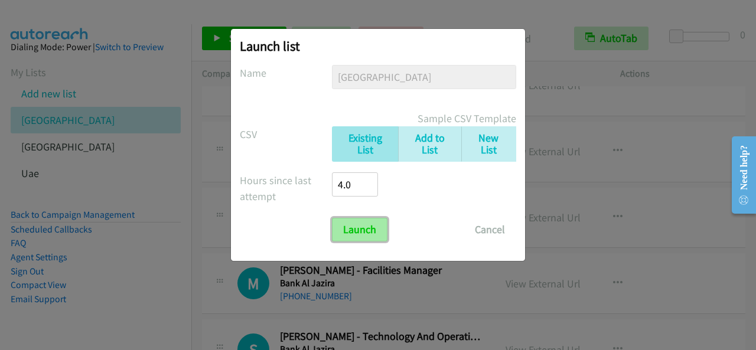
click at [357, 226] on input "Launch" at bounding box center [360, 230] width 56 height 24
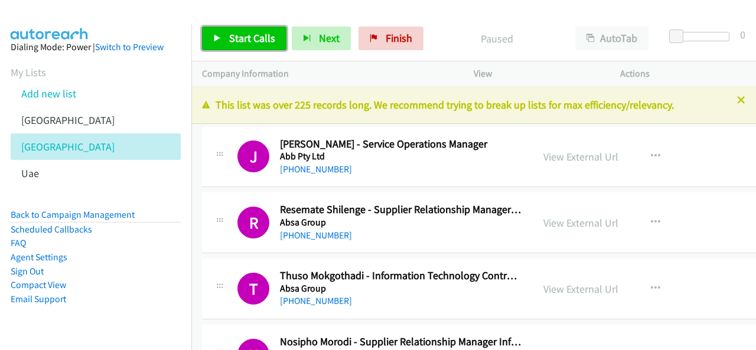
click at [278, 41] on link "Start Calls" at bounding box center [244, 39] width 84 height 24
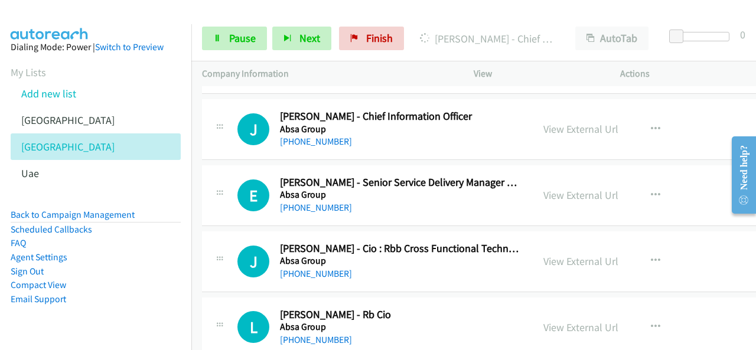
scroll to position [709, 0]
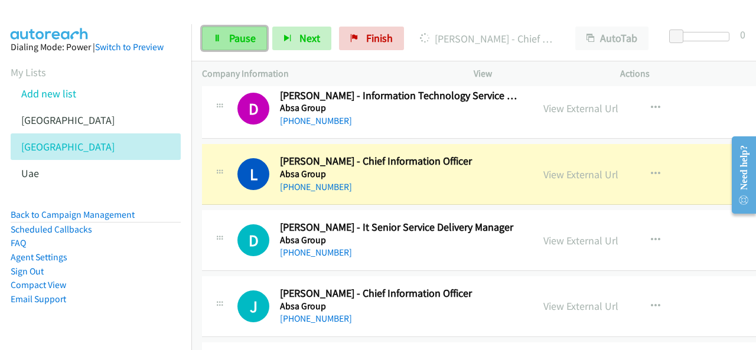
click at [232, 38] on span "Pause" at bounding box center [242, 38] width 27 height 14
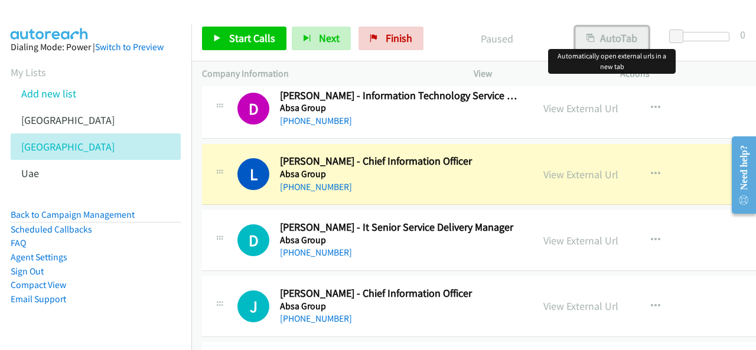
click at [628, 32] on button "AutoTab" at bounding box center [611, 39] width 73 height 24
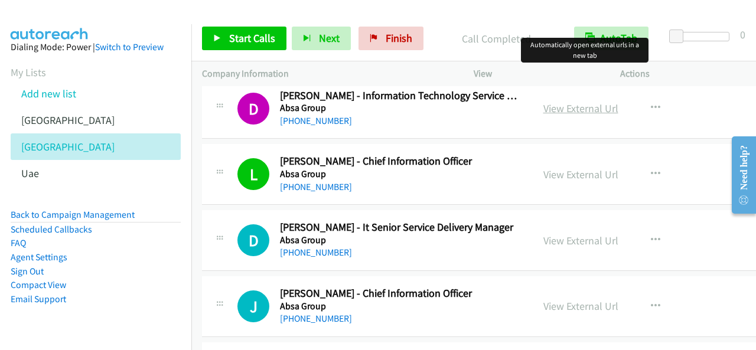
click at [585, 109] on link "View External Url" at bounding box center [581, 109] width 75 height 14
click at [261, 43] on span "Start Calls" at bounding box center [252, 38] width 46 height 14
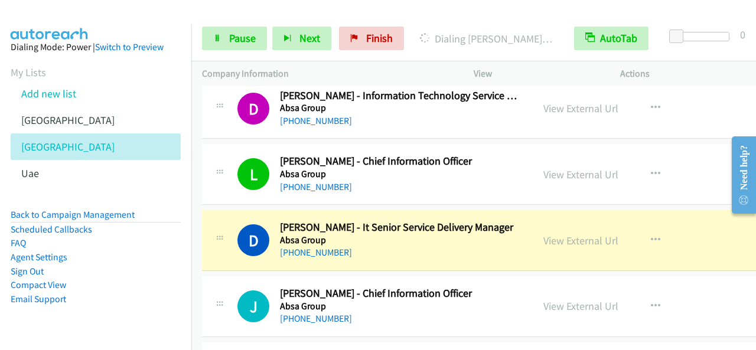
scroll to position [768, 0]
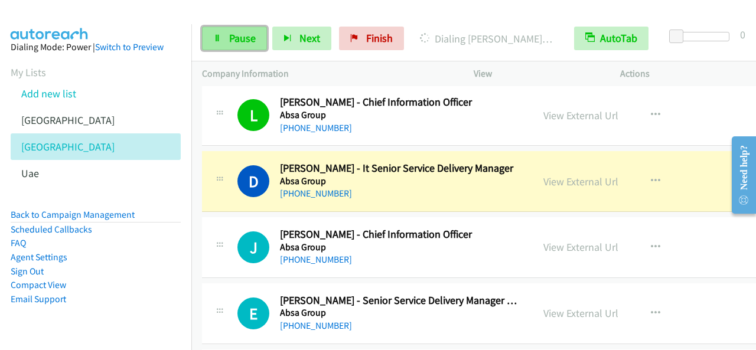
click at [242, 41] on span "Pause" at bounding box center [242, 38] width 27 height 14
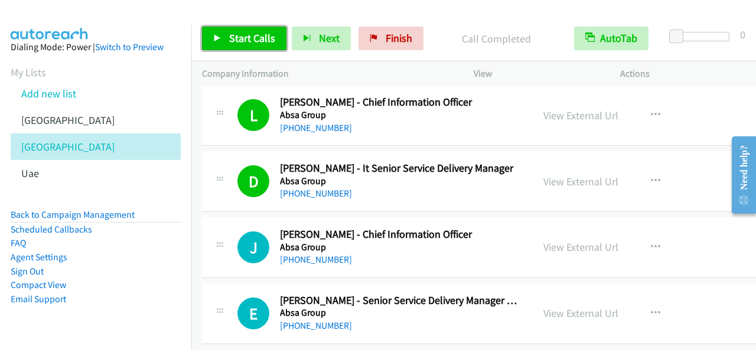
click at [252, 42] on span "Start Calls" at bounding box center [252, 38] width 46 height 14
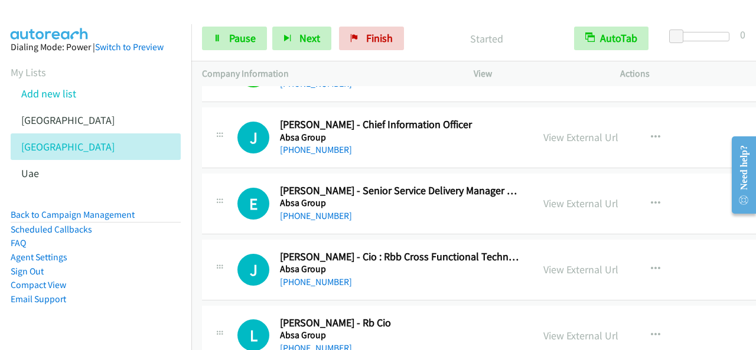
scroll to position [886, 0]
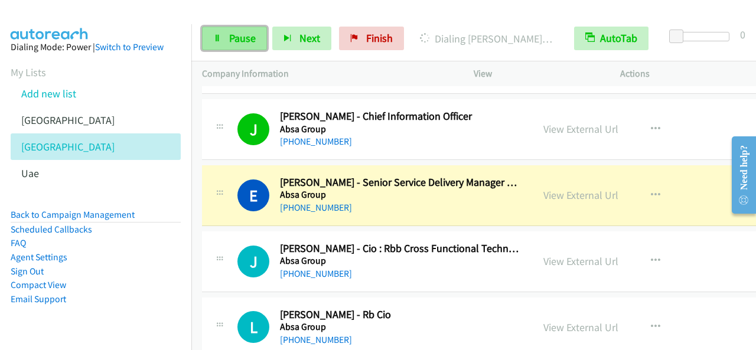
click at [234, 42] on span "Pause" at bounding box center [242, 38] width 27 height 14
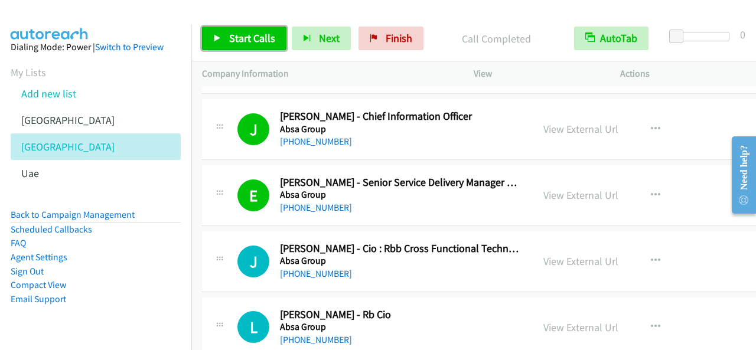
click at [234, 34] on span "Start Calls" at bounding box center [252, 38] width 46 height 14
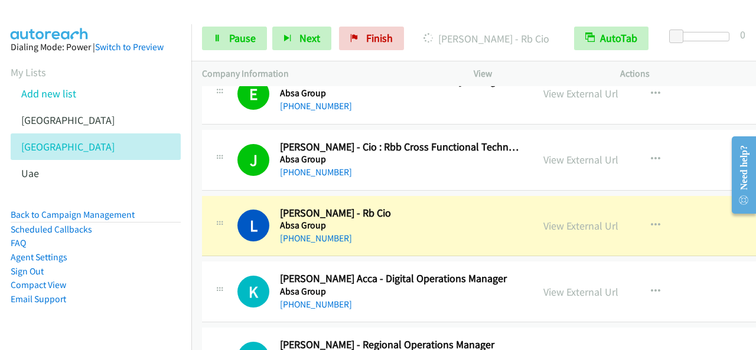
scroll to position [1004, 0]
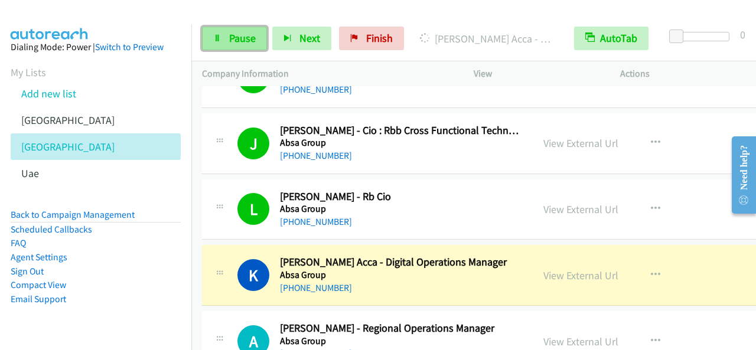
click at [225, 43] on link "Pause" at bounding box center [234, 39] width 65 height 24
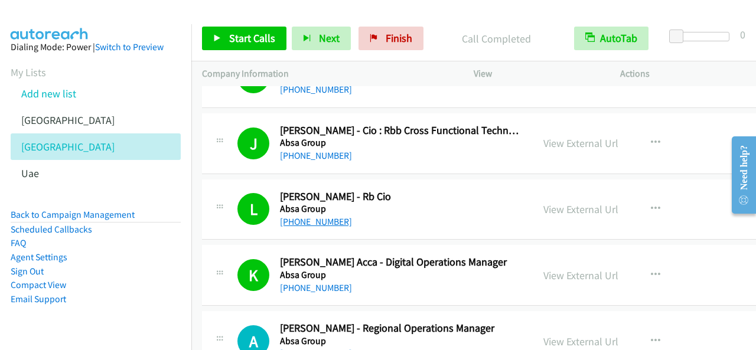
scroll to position [1063, 0]
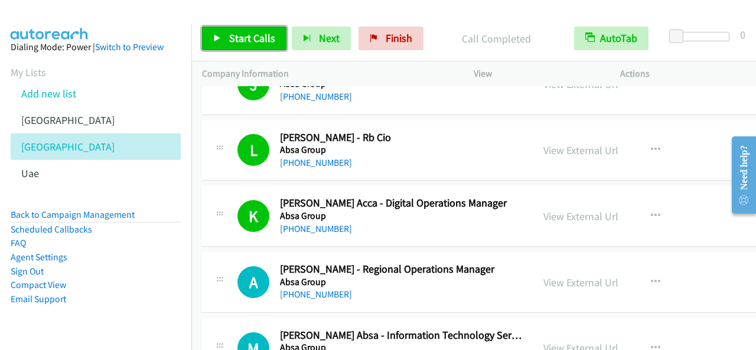
click at [229, 34] on span "Start Calls" at bounding box center [252, 38] width 46 height 14
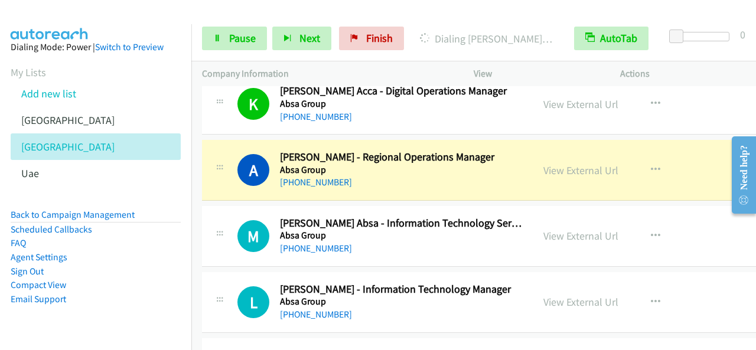
scroll to position [1182, 0]
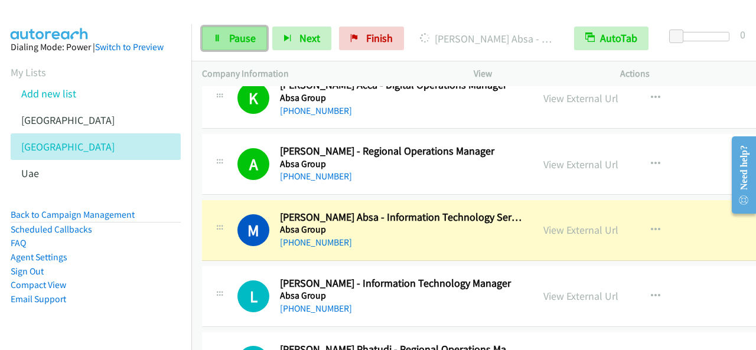
click at [241, 32] on span "Pause" at bounding box center [242, 38] width 27 height 14
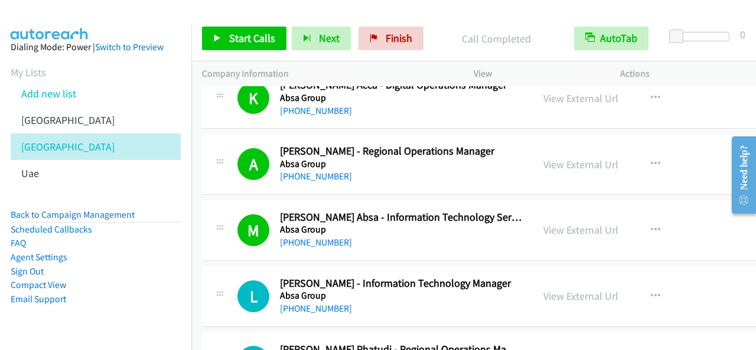
scroll to position [1300, 0]
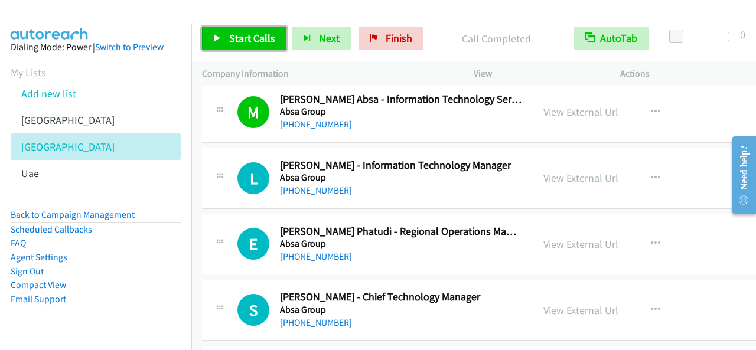
click at [260, 35] on span "Start Calls" at bounding box center [252, 38] width 46 height 14
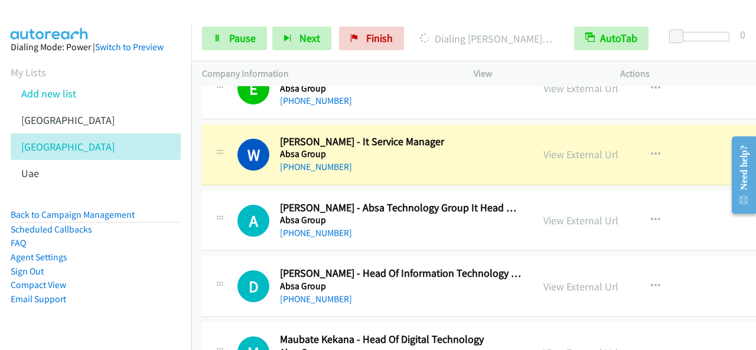
scroll to position [1654, 0]
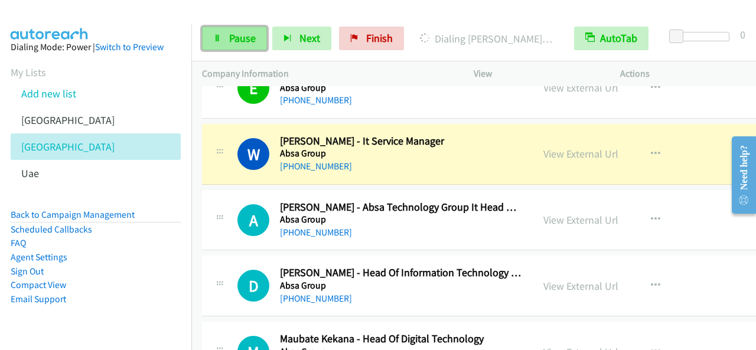
click at [252, 38] on span "Pause" at bounding box center [242, 38] width 27 height 14
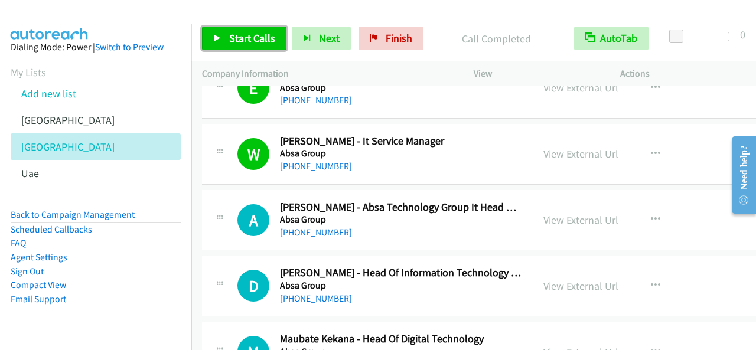
click at [236, 36] on span "Start Calls" at bounding box center [252, 38] width 46 height 14
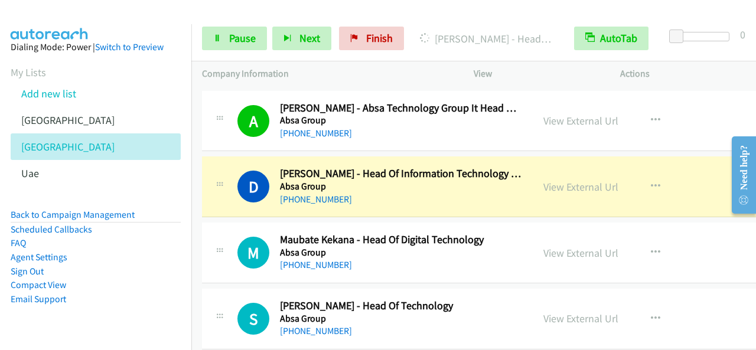
scroll to position [1772, 0]
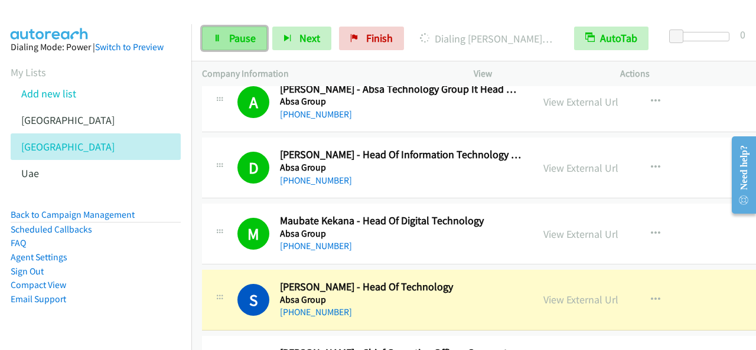
click at [253, 32] on span "Pause" at bounding box center [242, 38] width 27 height 14
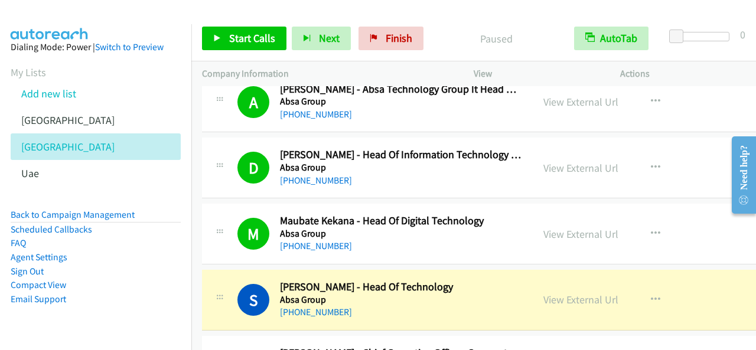
scroll to position [1832, 0]
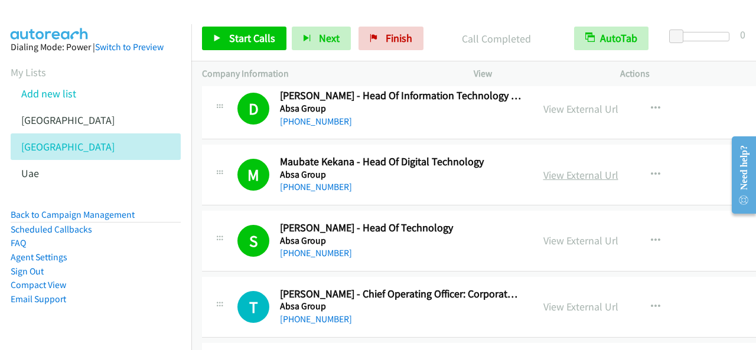
click at [602, 168] on link "View External Url" at bounding box center [581, 175] width 75 height 14
click at [264, 34] on span "Start Calls" at bounding box center [252, 38] width 46 height 14
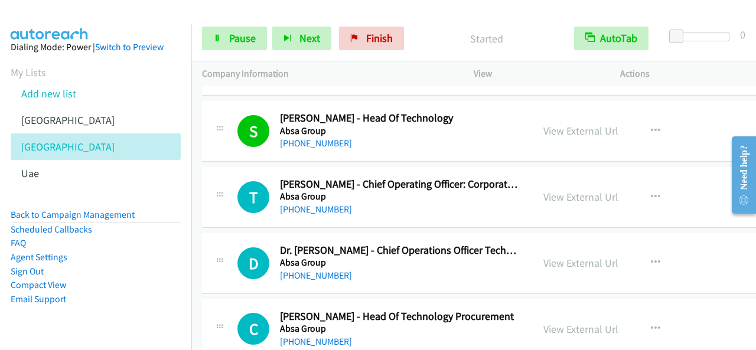
scroll to position [1950, 0]
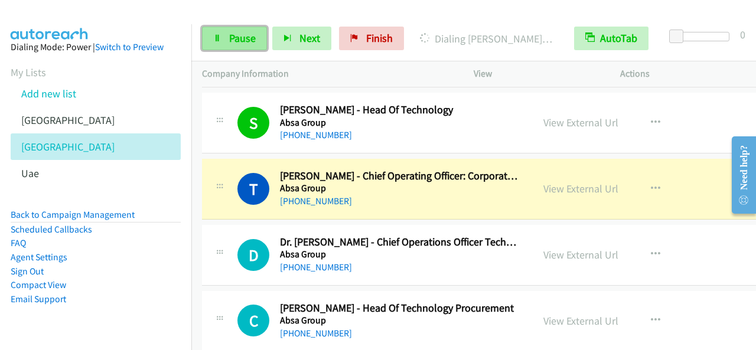
click at [253, 45] on link "Pause" at bounding box center [234, 39] width 65 height 24
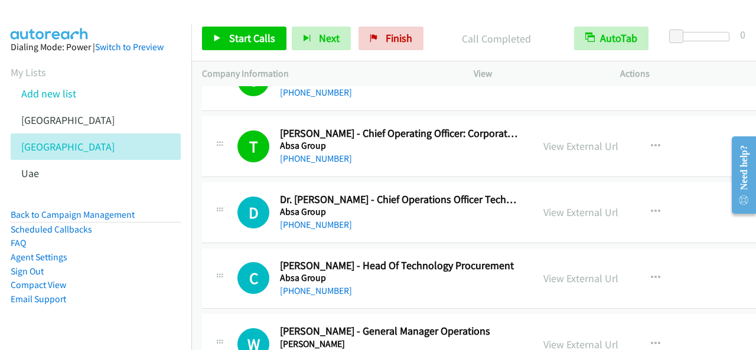
scroll to position [2009, 0]
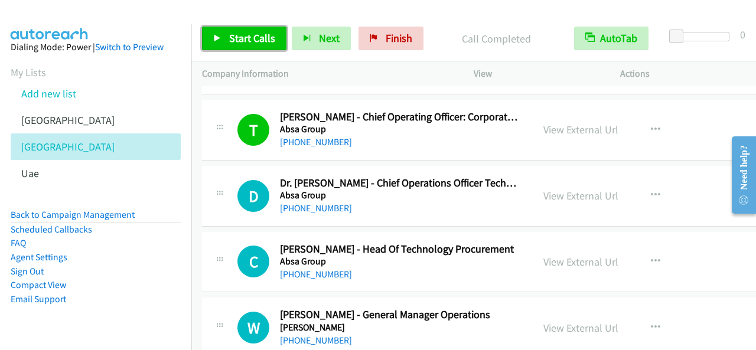
click at [259, 44] on span "Start Calls" at bounding box center [252, 38] width 46 height 14
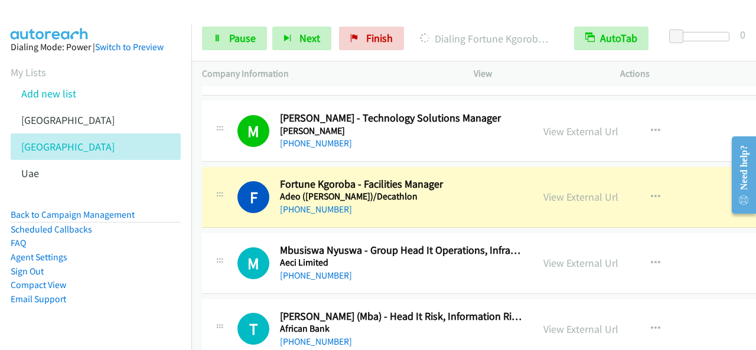
scroll to position [2304, 0]
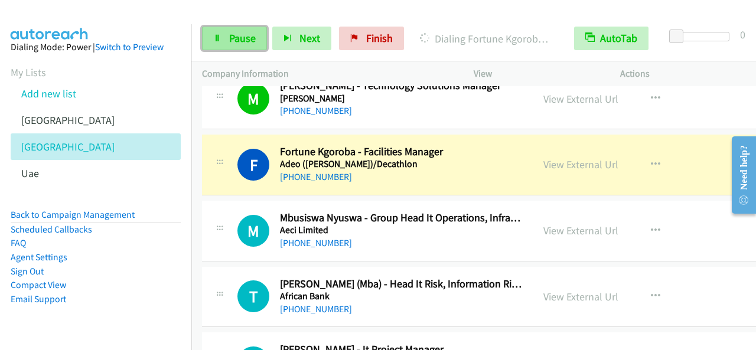
click at [252, 38] on span "Pause" at bounding box center [242, 38] width 27 height 14
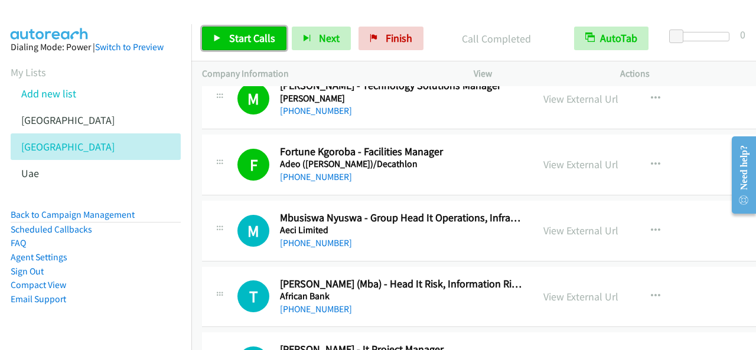
click at [265, 42] on span "Start Calls" at bounding box center [252, 38] width 46 height 14
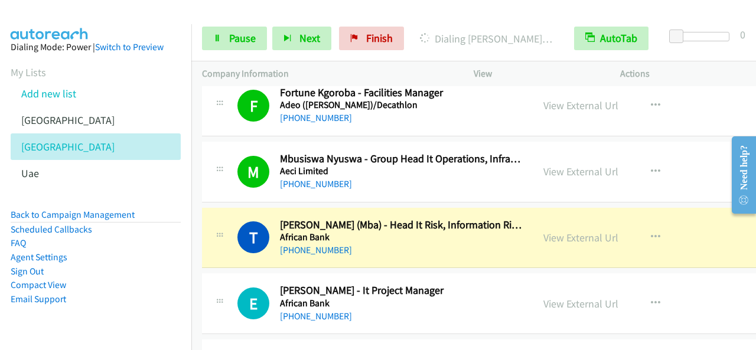
scroll to position [2422, 0]
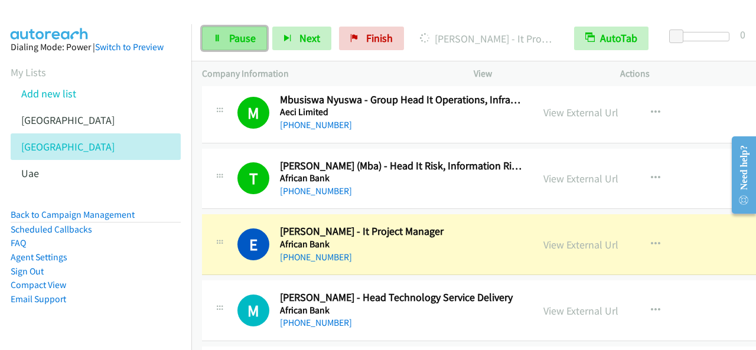
click at [226, 32] on link "Pause" at bounding box center [234, 39] width 65 height 24
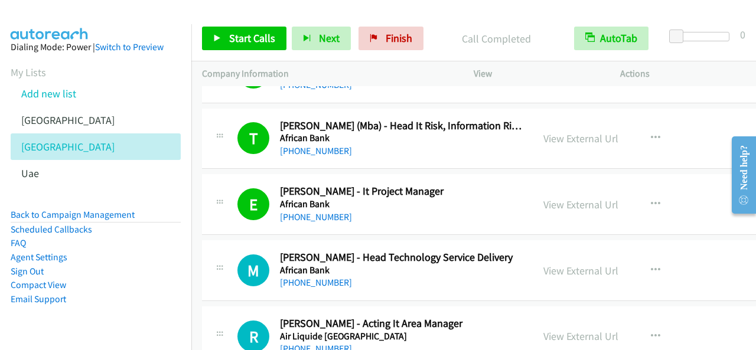
scroll to position [2481, 0]
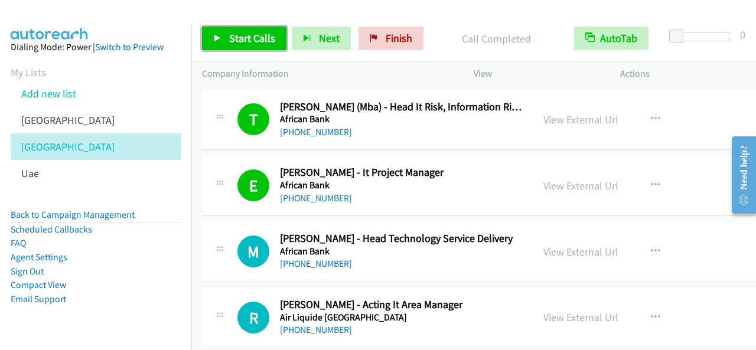
click at [258, 45] on link "Start Calls" at bounding box center [244, 39] width 84 height 24
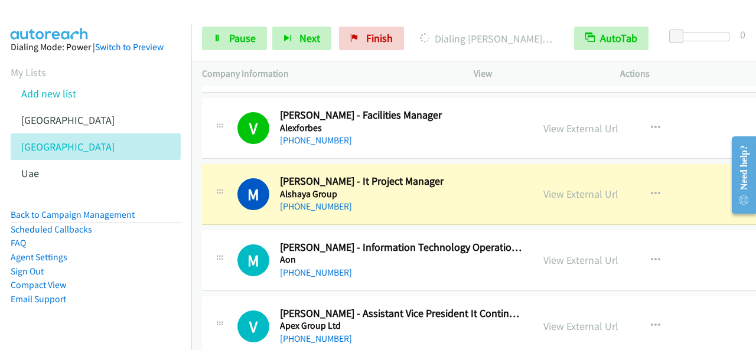
scroll to position [2954, 0]
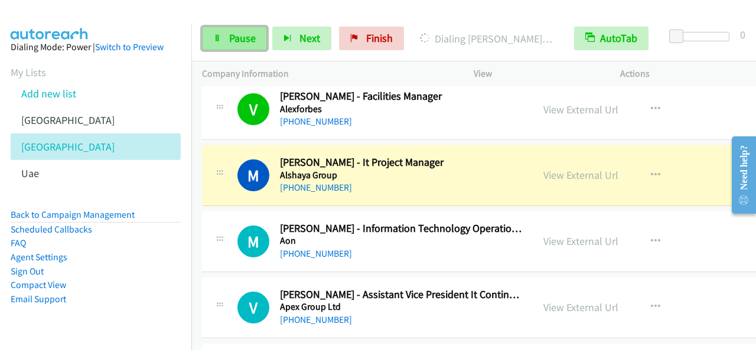
click at [246, 43] on span "Pause" at bounding box center [242, 38] width 27 height 14
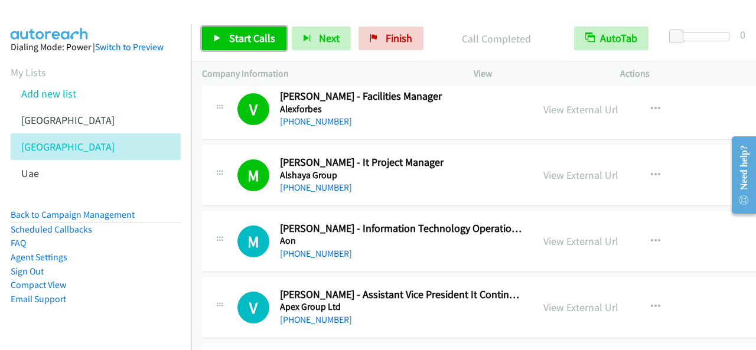
click at [253, 35] on span "Start Calls" at bounding box center [252, 38] width 46 height 14
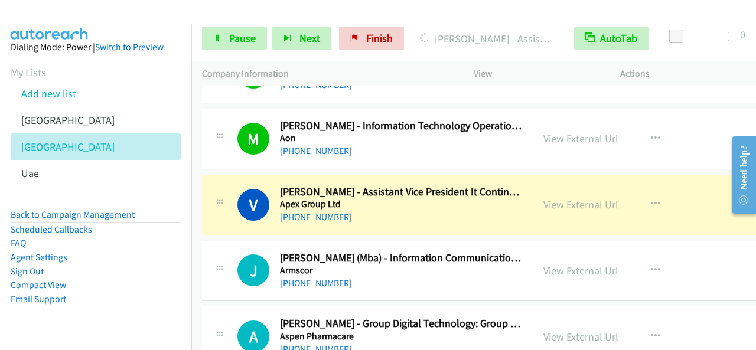
scroll to position [3131, 0]
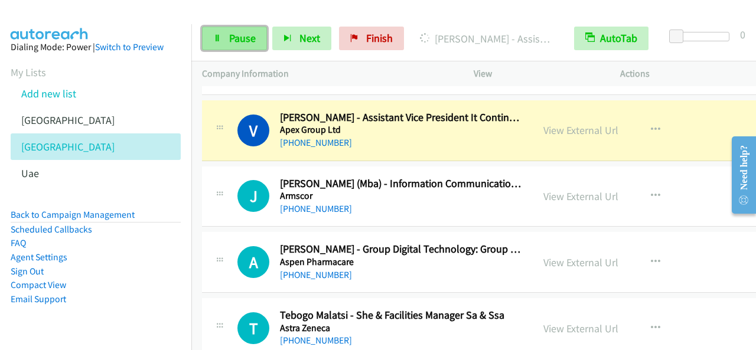
click at [243, 43] on span "Pause" at bounding box center [242, 38] width 27 height 14
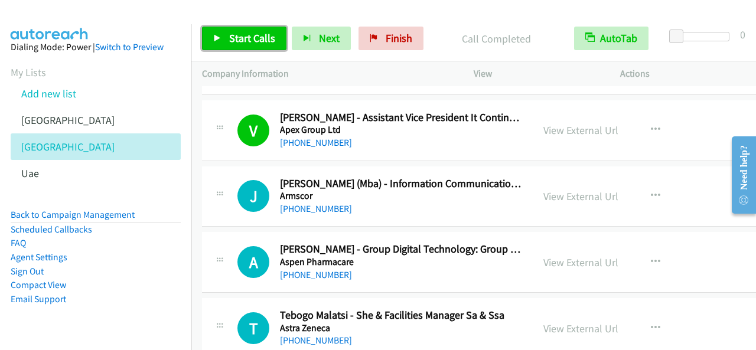
click at [266, 41] on span "Start Calls" at bounding box center [252, 38] width 46 height 14
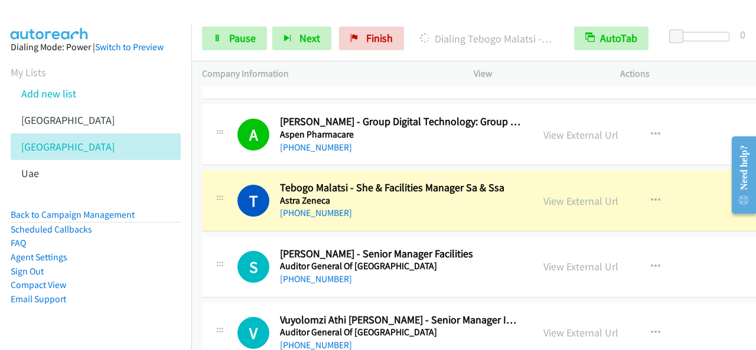
scroll to position [3309, 0]
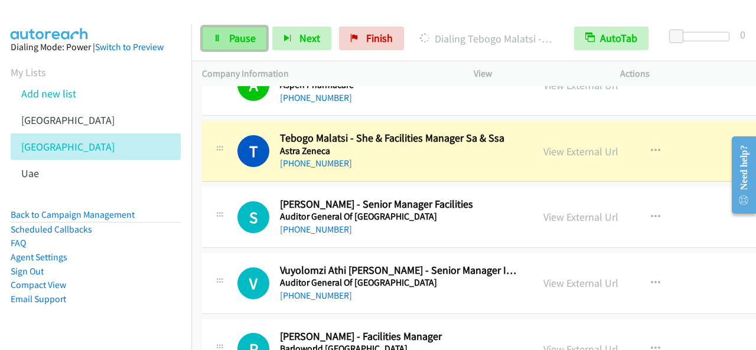
click at [219, 40] on icon at bounding box center [217, 39] width 8 height 8
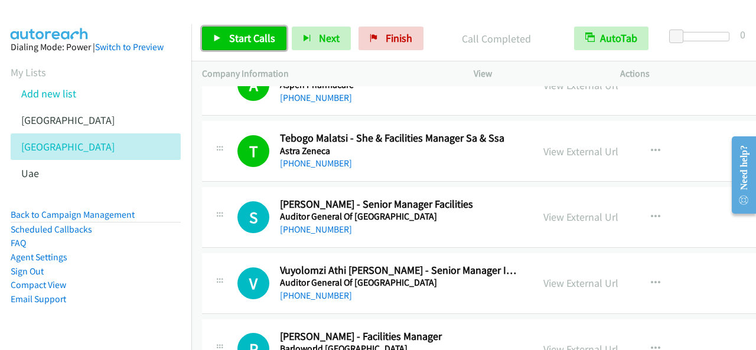
click at [246, 38] on span "Start Calls" at bounding box center [252, 38] width 46 height 14
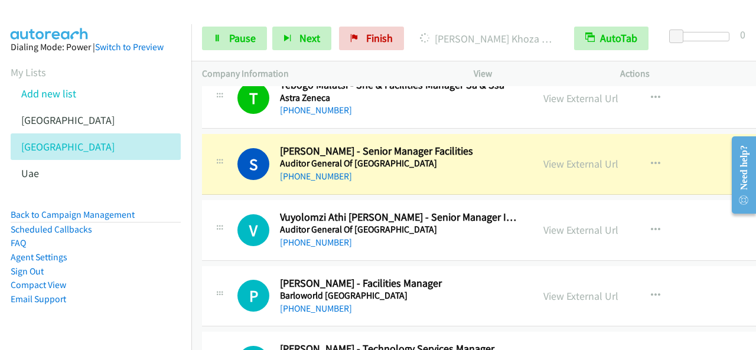
scroll to position [3368, 0]
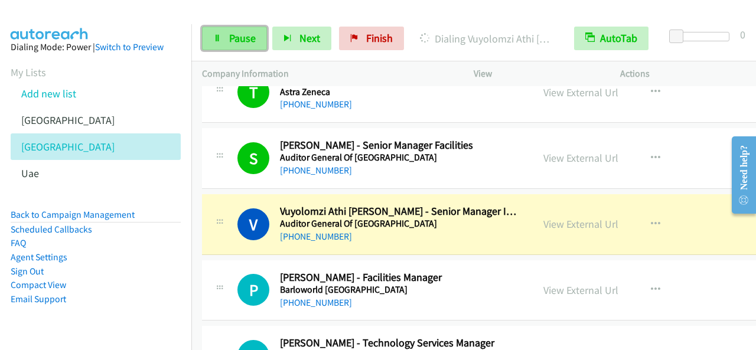
click at [232, 35] on span "Pause" at bounding box center [242, 38] width 27 height 14
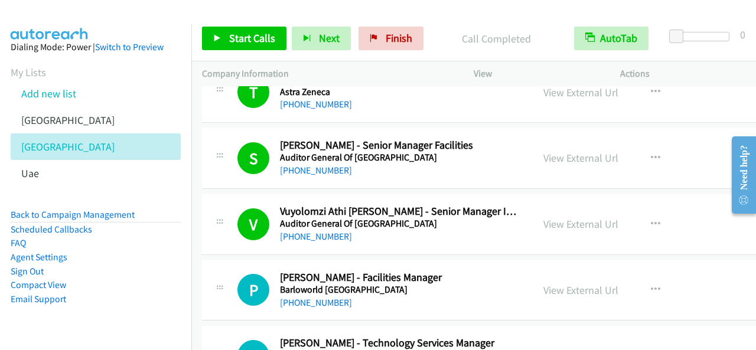
scroll to position [3427, 0]
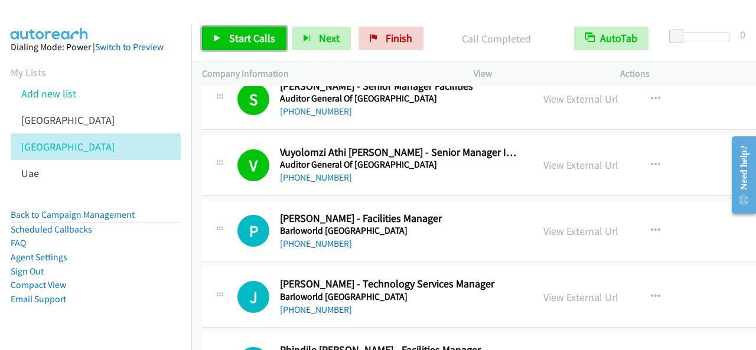
click at [254, 43] on span "Start Calls" at bounding box center [252, 38] width 46 height 14
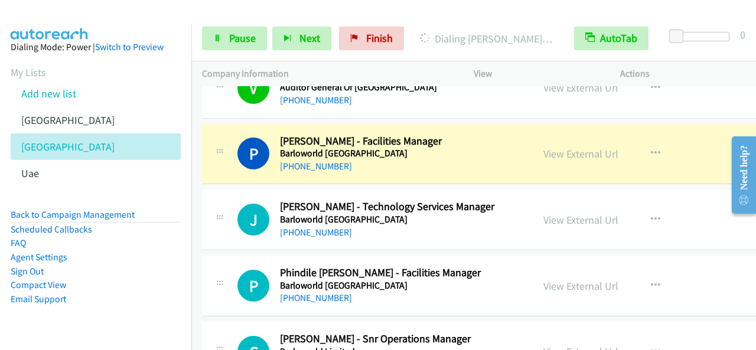
scroll to position [3486, 0]
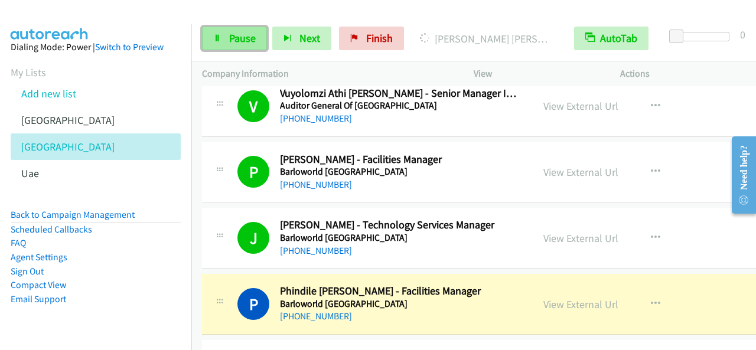
click at [243, 38] on span "Pause" at bounding box center [242, 38] width 27 height 14
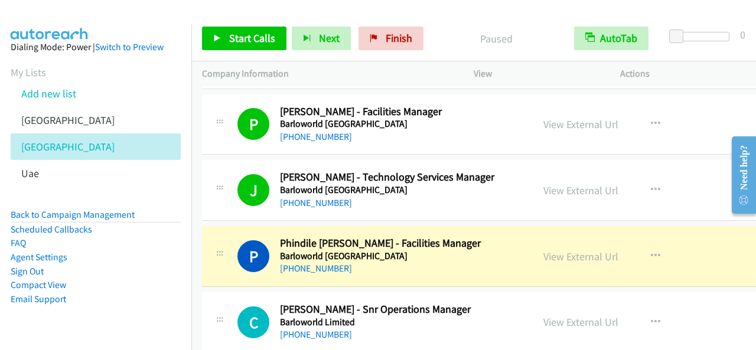
scroll to position [3545, 0]
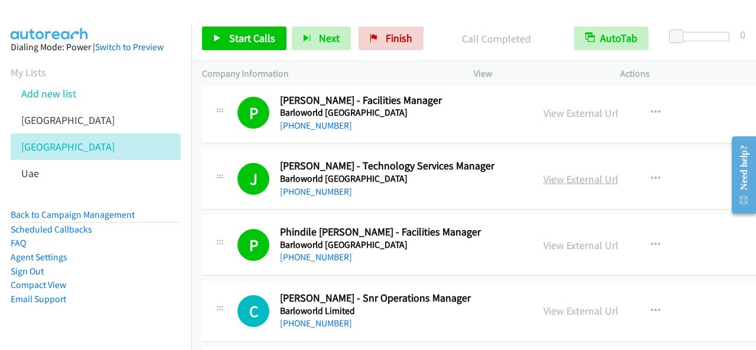
click at [576, 173] on link "View External Url" at bounding box center [581, 180] width 75 height 14
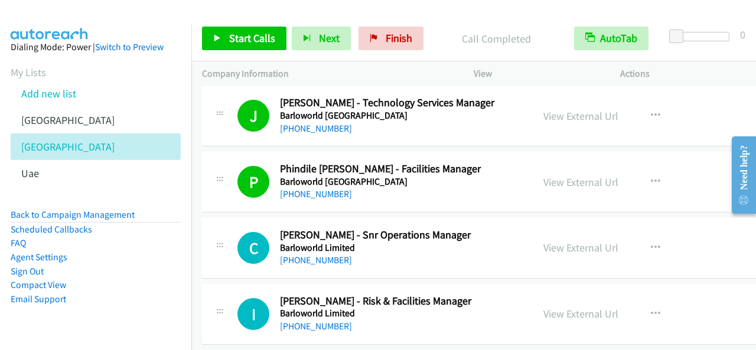
scroll to position [3663, 0]
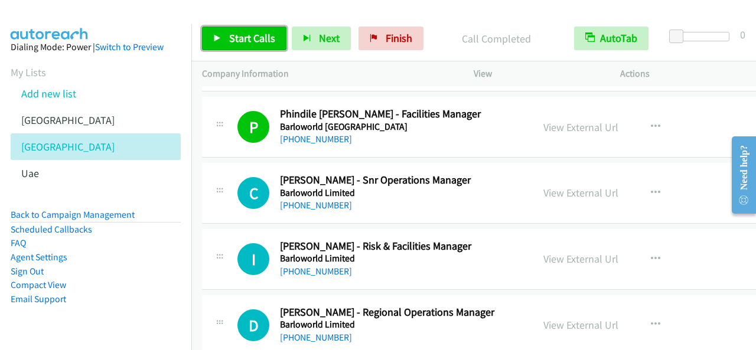
click at [258, 33] on span "Start Calls" at bounding box center [252, 38] width 46 height 14
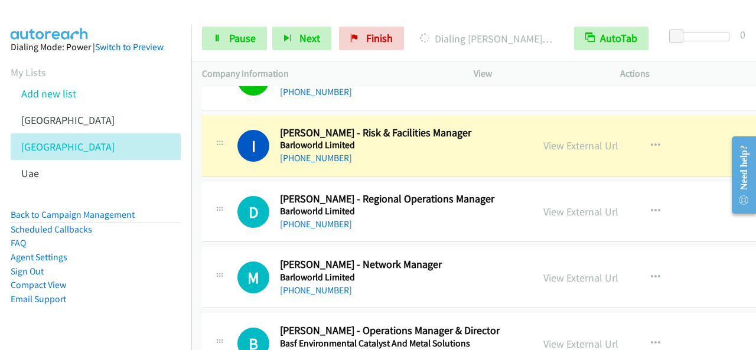
scroll to position [3781, 0]
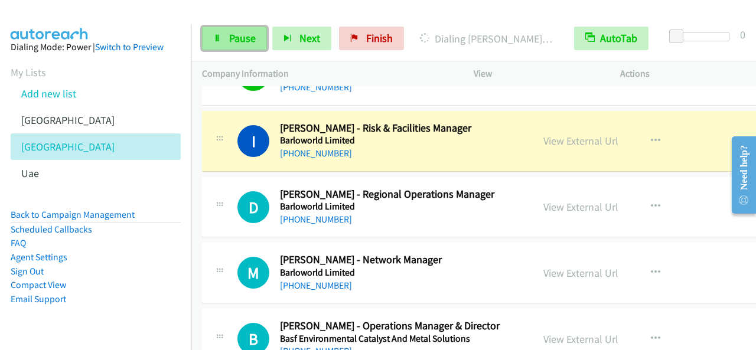
click at [245, 44] on span "Pause" at bounding box center [242, 38] width 27 height 14
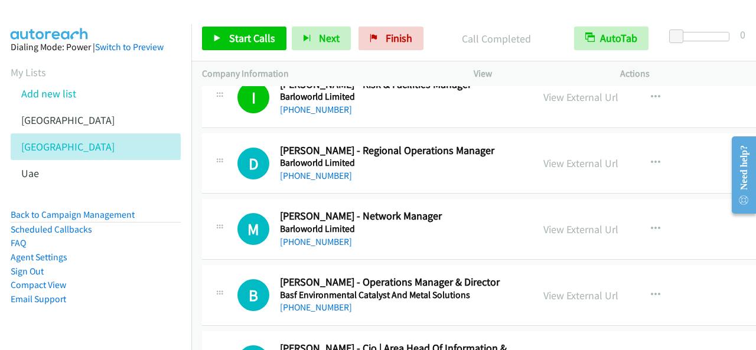
scroll to position [3840, 0]
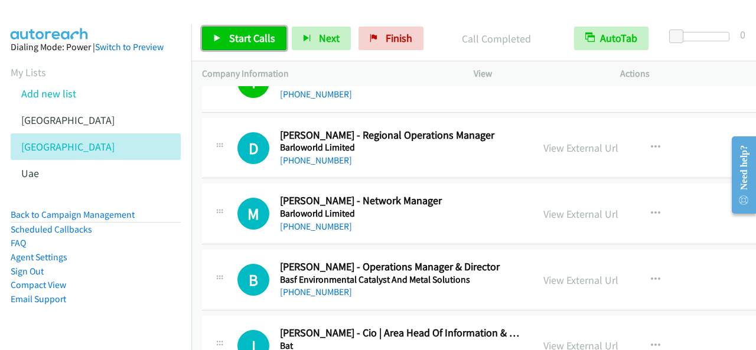
click at [255, 45] on link "Start Calls" at bounding box center [244, 39] width 84 height 24
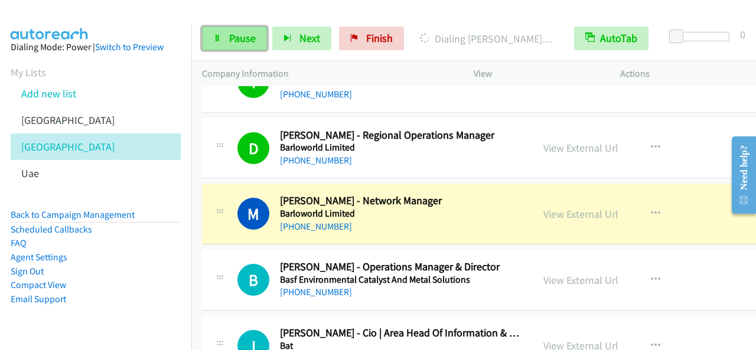
click at [243, 32] on span "Pause" at bounding box center [242, 38] width 27 height 14
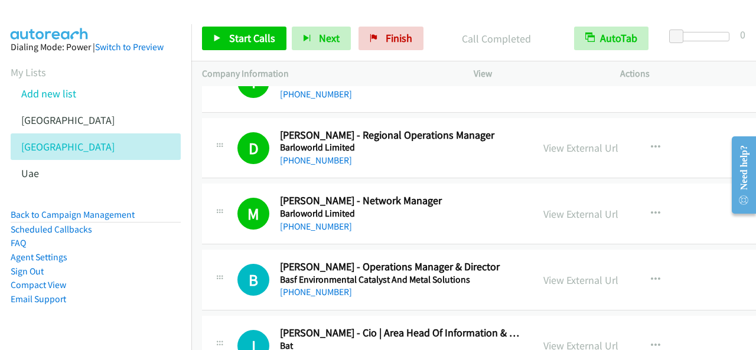
scroll to position [3899, 0]
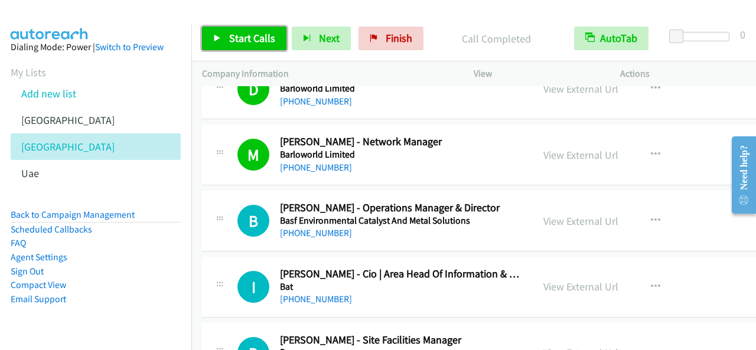
click at [235, 35] on span "Start Calls" at bounding box center [252, 38] width 46 height 14
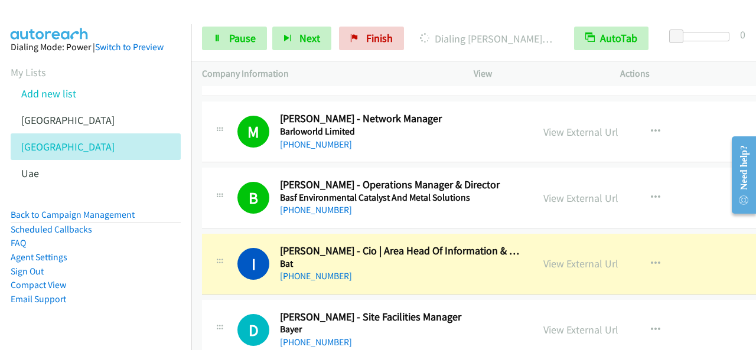
scroll to position [3959, 0]
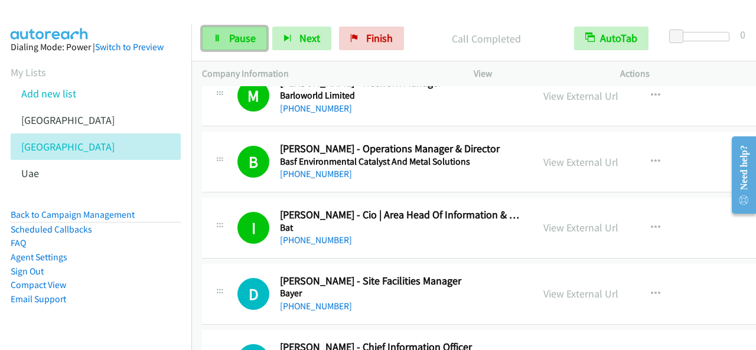
click at [245, 34] on span "Pause" at bounding box center [242, 38] width 27 height 14
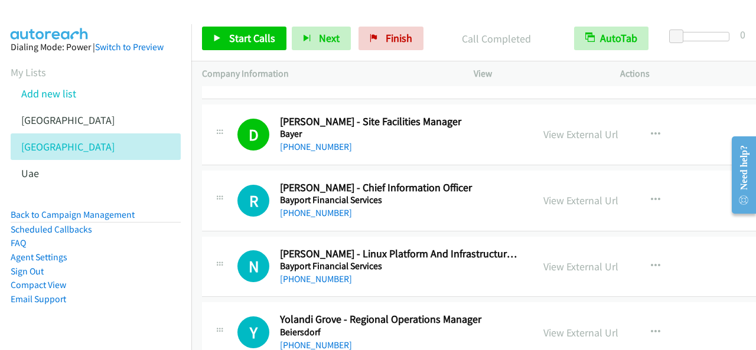
scroll to position [4136, 0]
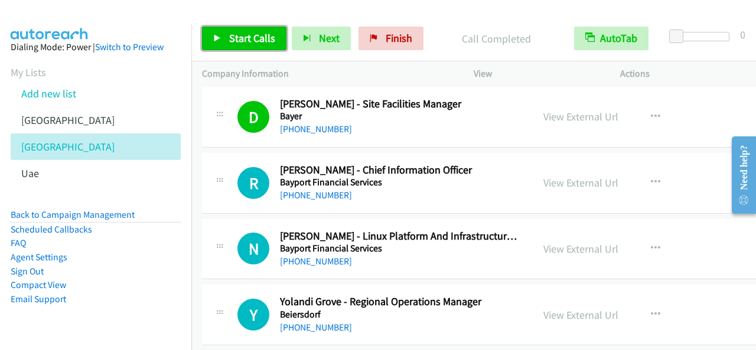
click at [260, 34] on span "Start Calls" at bounding box center [252, 38] width 46 height 14
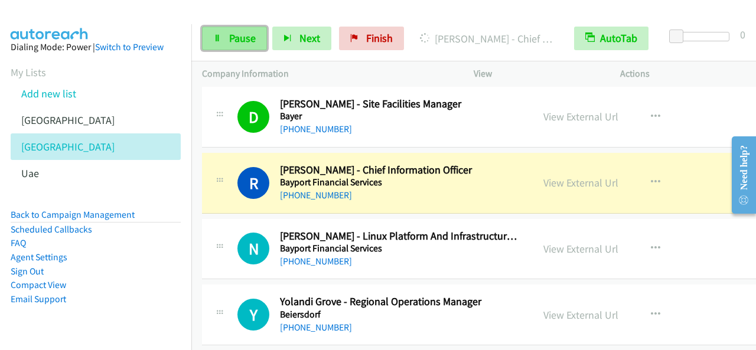
click at [241, 37] on span "Pause" at bounding box center [242, 38] width 27 height 14
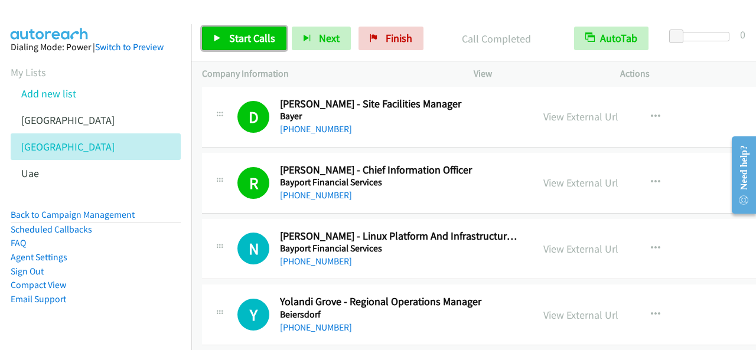
click at [255, 42] on span "Start Calls" at bounding box center [252, 38] width 46 height 14
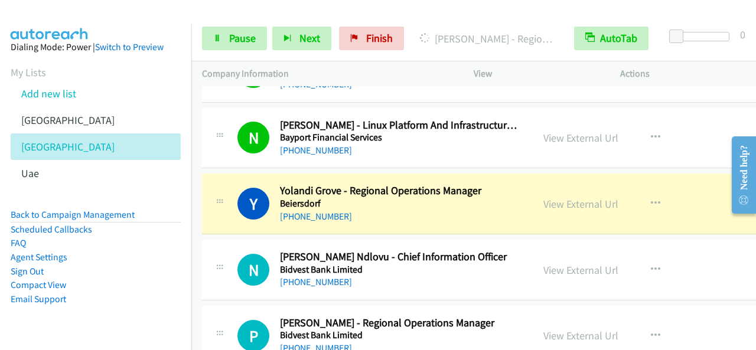
scroll to position [4254, 0]
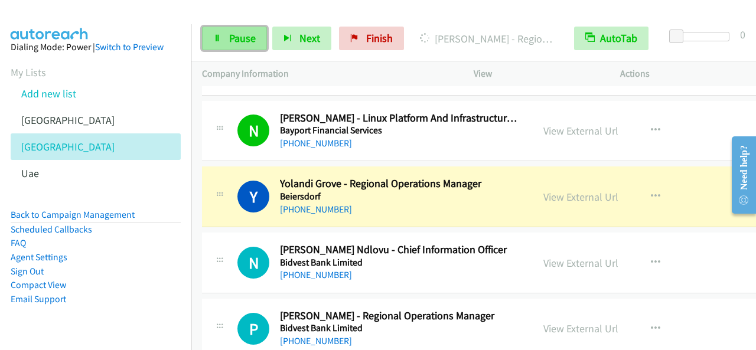
click at [232, 37] on span "Pause" at bounding box center [242, 38] width 27 height 14
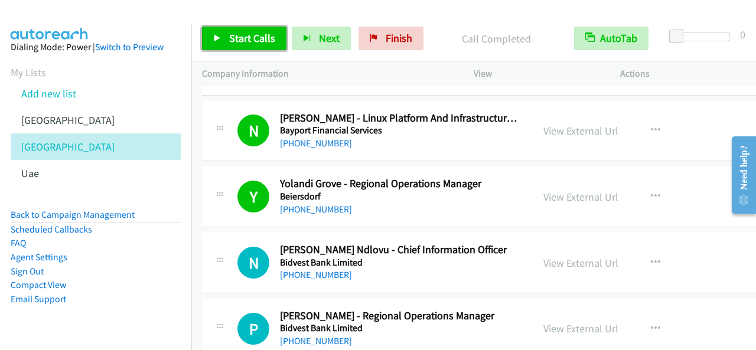
click at [243, 43] on span "Start Calls" at bounding box center [252, 38] width 46 height 14
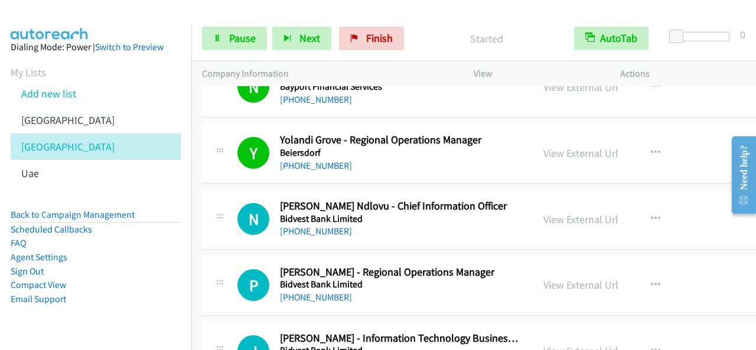
scroll to position [4313, 0]
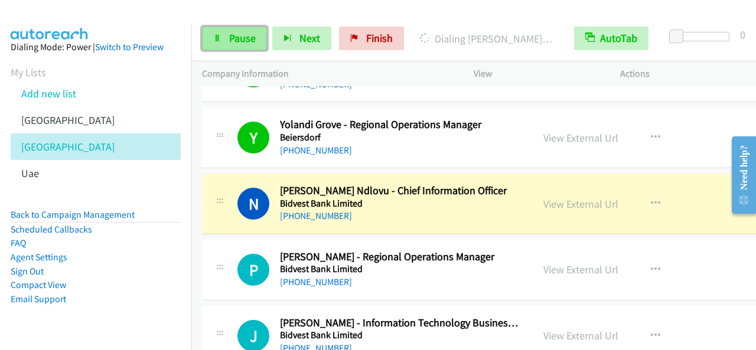
click at [251, 34] on span "Pause" at bounding box center [242, 38] width 27 height 14
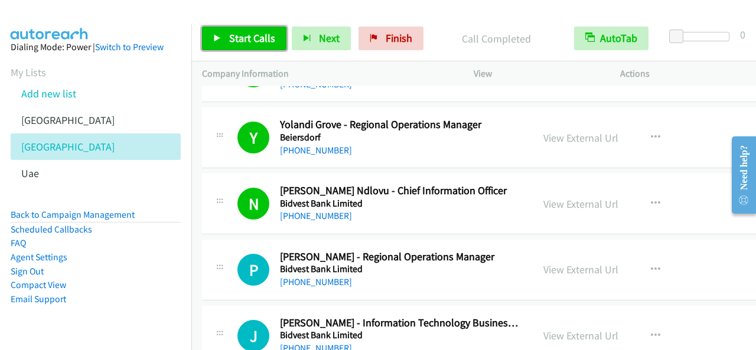
click at [274, 34] on link "Start Calls" at bounding box center [244, 39] width 84 height 24
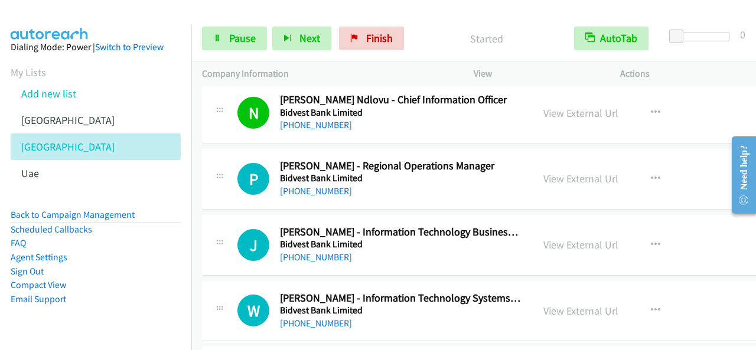
scroll to position [4431, 0]
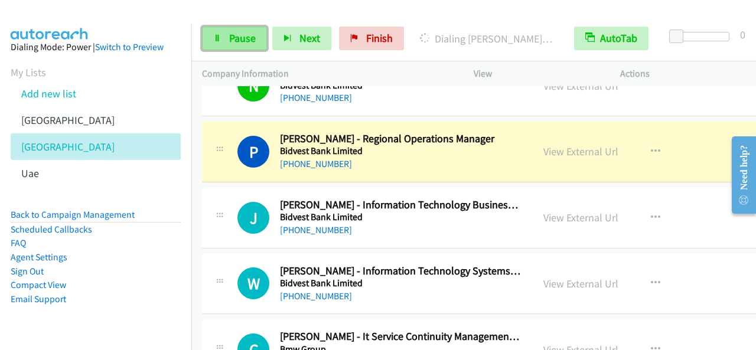
click at [210, 32] on link "Pause" at bounding box center [234, 39] width 65 height 24
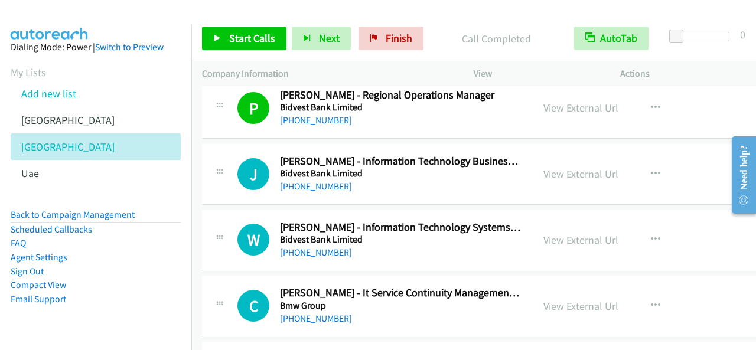
scroll to position [4490, 0]
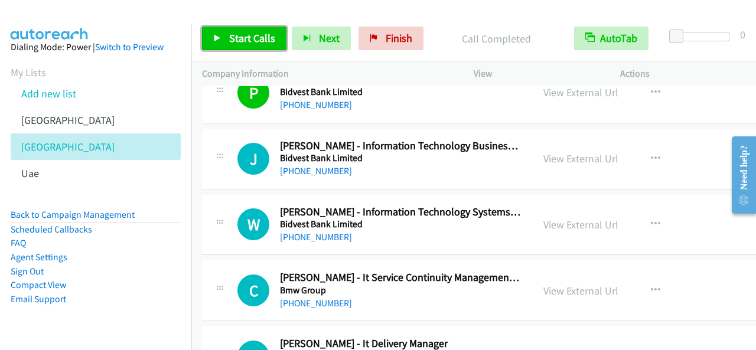
click at [242, 35] on span "Start Calls" at bounding box center [252, 38] width 46 height 14
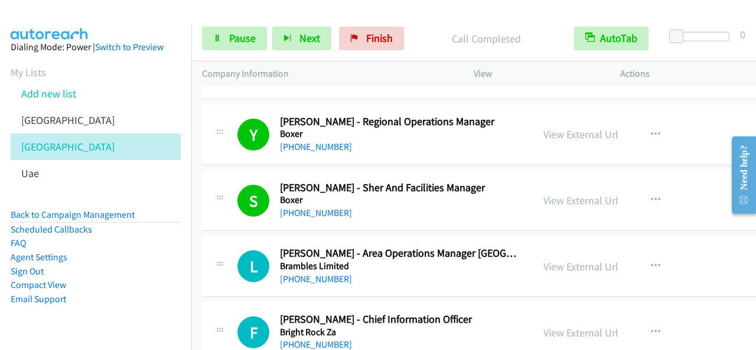
scroll to position [4904, 0]
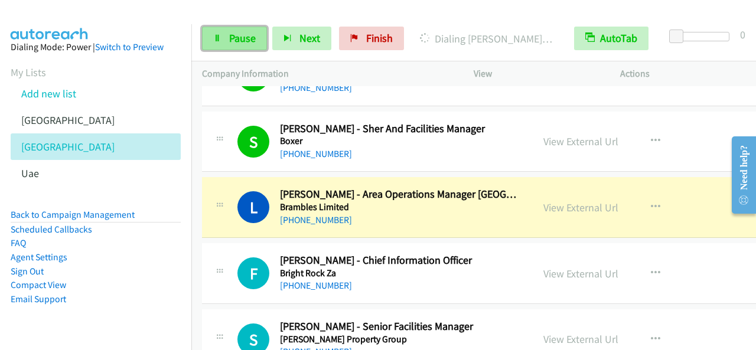
click at [244, 47] on link "Pause" at bounding box center [234, 39] width 65 height 24
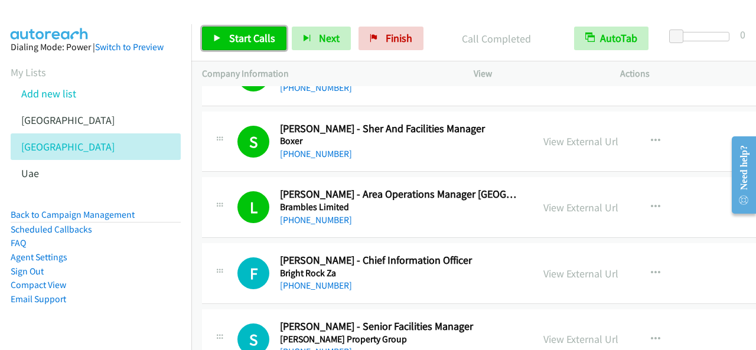
click at [264, 38] on span "Start Calls" at bounding box center [252, 38] width 46 height 14
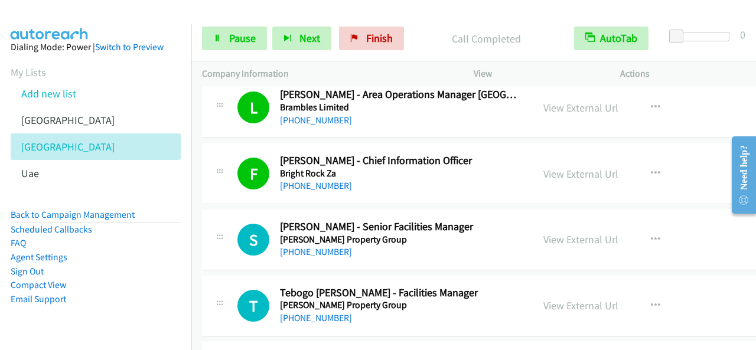
scroll to position [5022, 0]
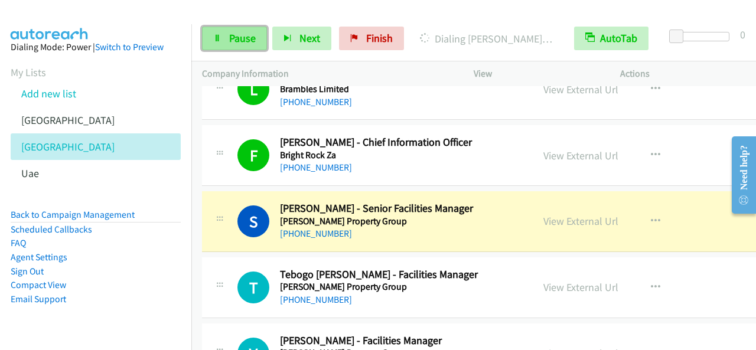
click at [251, 44] on span "Pause" at bounding box center [242, 38] width 27 height 14
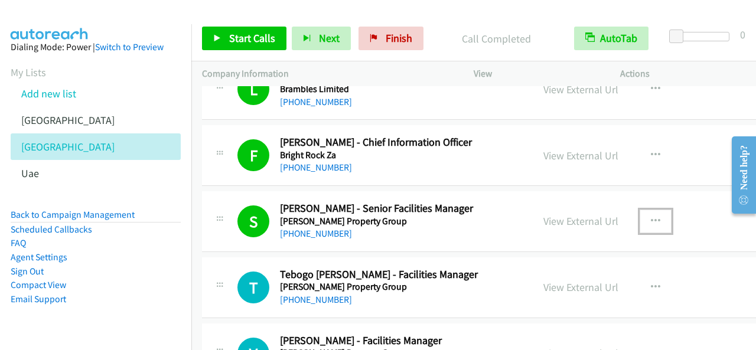
click at [655, 217] on icon "button" at bounding box center [655, 221] width 9 height 9
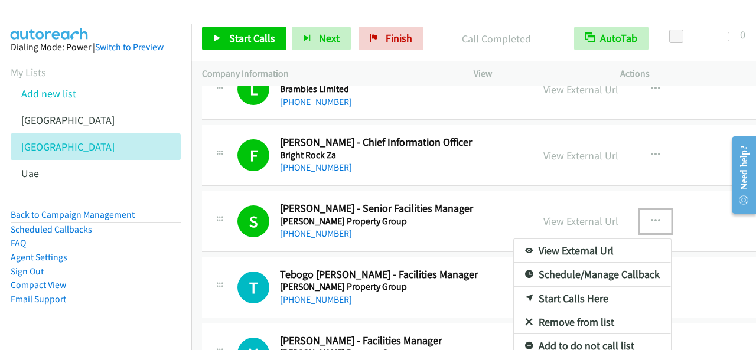
click at [592, 263] on link "Schedule/Manage Callback" at bounding box center [592, 275] width 157 height 24
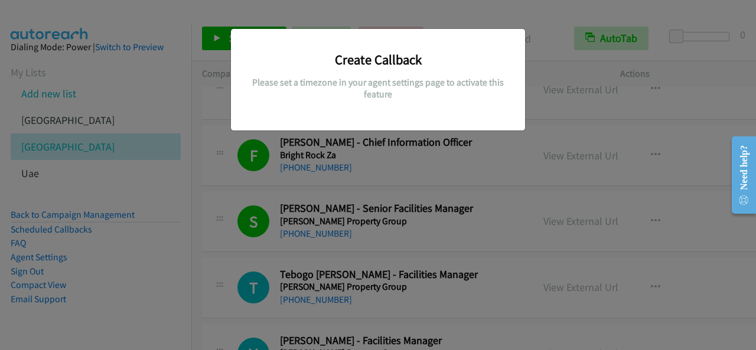
click at [474, 87] on h5 "Please set a timezone in your agent settings page to activate this feature" at bounding box center [378, 88] width 277 height 23
click at [477, 223] on div "Create Callback Please set a timezone in your agent settings page to activate t…" at bounding box center [378, 181] width 756 height 340
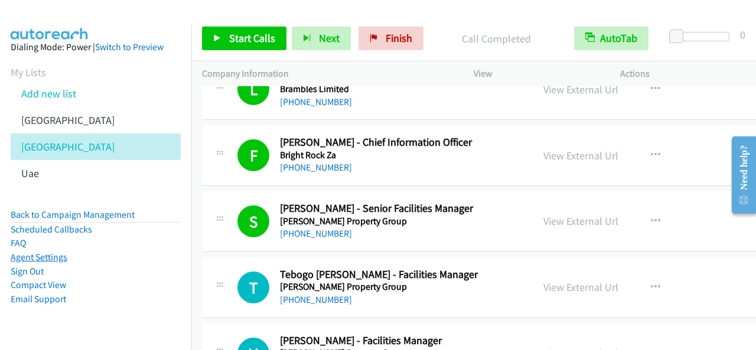
click at [56, 258] on link "Agent Settings" at bounding box center [39, 257] width 57 height 11
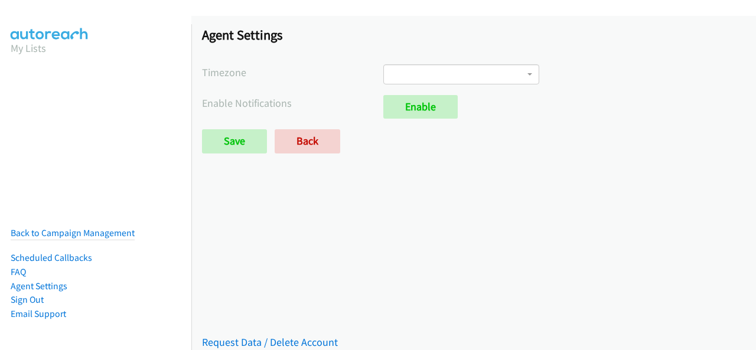
click at [424, 71] on span at bounding box center [461, 74] width 156 height 20
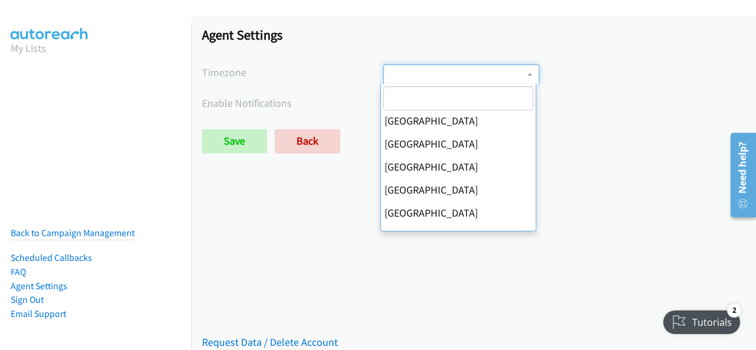
scroll to position [1359, 0]
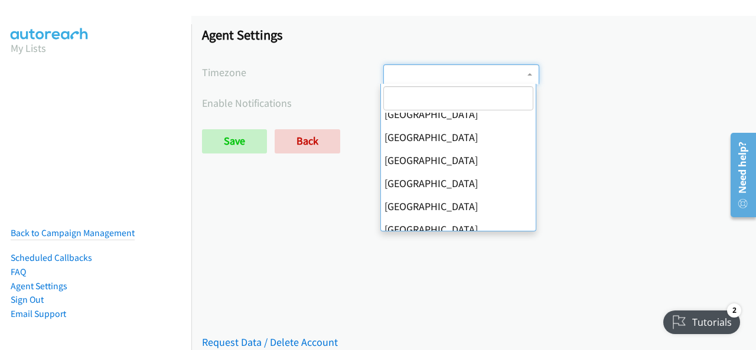
select select "[GEOGRAPHIC_DATA]"
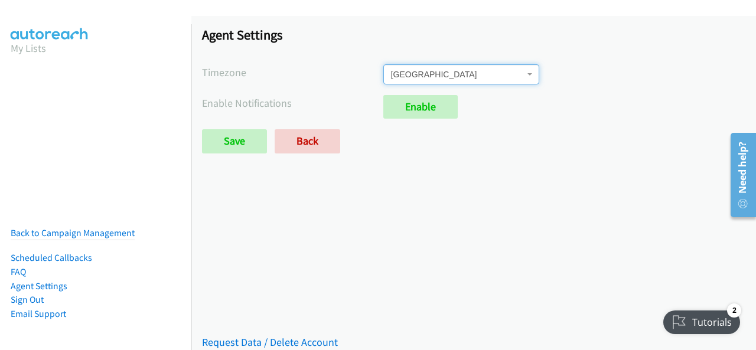
click at [482, 79] on span "[GEOGRAPHIC_DATA]" at bounding box center [458, 75] width 134 height 12
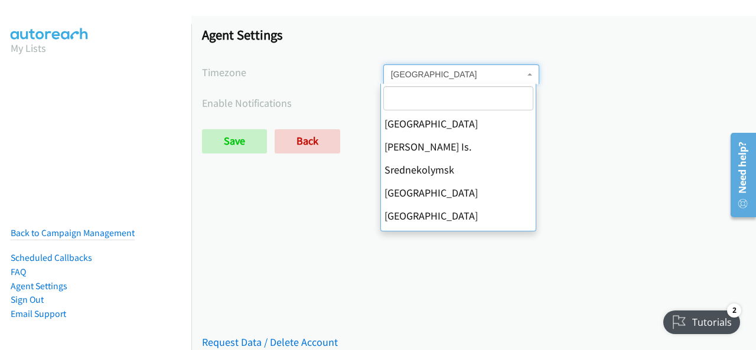
scroll to position [3299, 0]
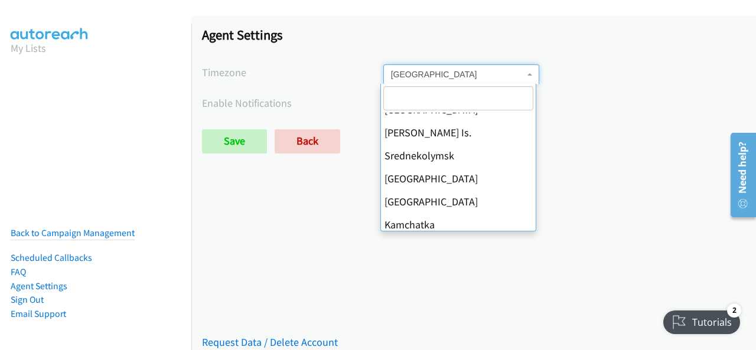
click at [350, 264] on div "Saved Placeholder Agent Settings Timezone International Date Line [GEOGRAPHIC_D…" at bounding box center [473, 183] width 565 height 334
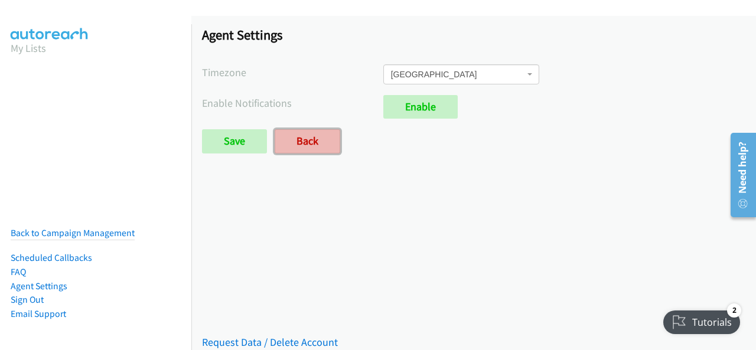
click at [332, 129] on link "Back" at bounding box center [308, 141] width 66 height 24
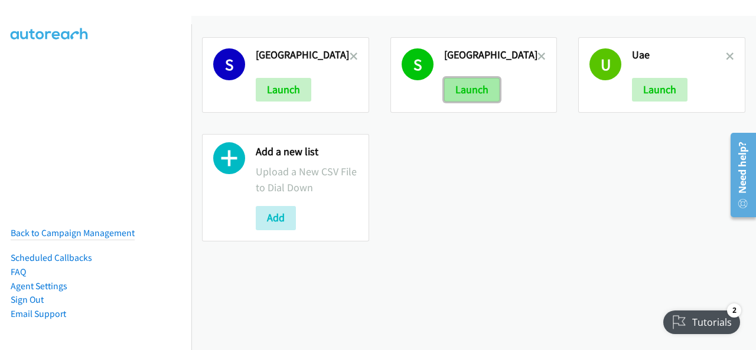
click at [470, 96] on button "Launch" at bounding box center [472, 90] width 56 height 24
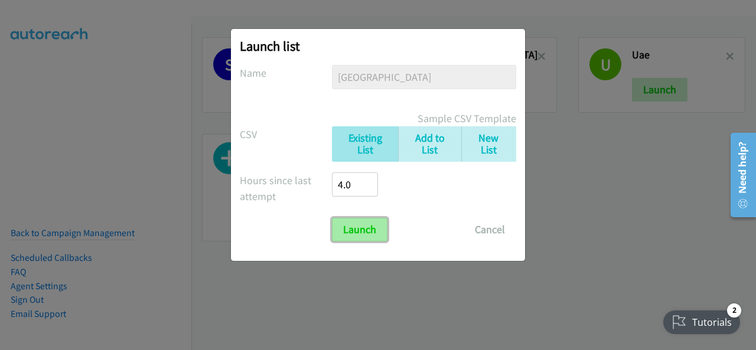
click at [349, 230] on input "Launch" at bounding box center [360, 230] width 56 height 24
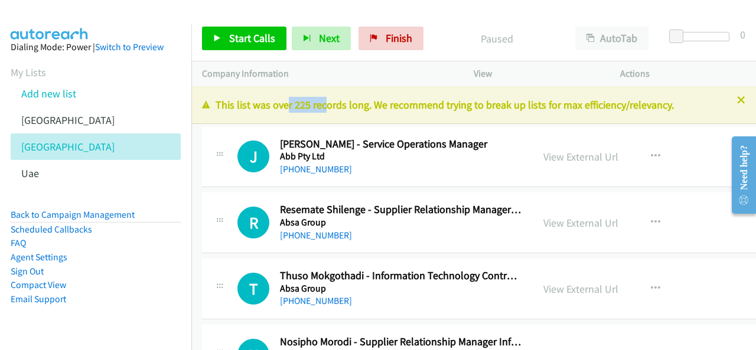
drag, startPoint x: 284, startPoint y: 104, endPoint x: 684, endPoint y: 113, distance: 400.7
click at [684, 113] on div "This list was over 225 records long. We recommend trying to break up lists for …" at bounding box center [473, 105] width 565 height 38
click at [250, 41] on span "Start Calls" at bounding box center [252, 38] width 46 height 14
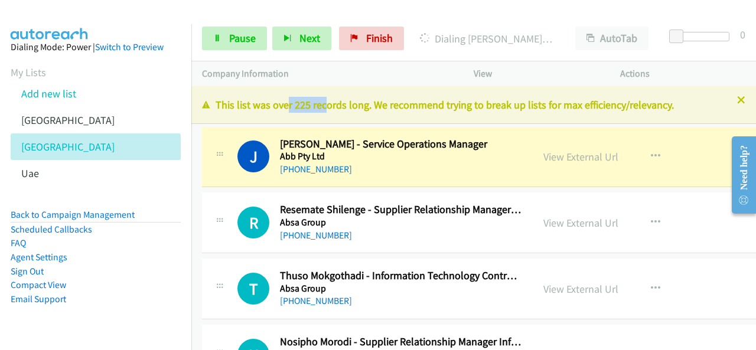
click at [379, 168] on div "[PHONE_NUMBER]" at bounding box center [401, 169] width 242 height 14
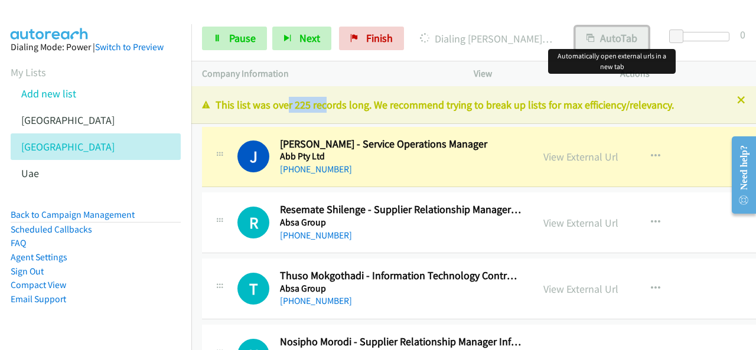
click at [599, 40] on button "AutoTab" at bounding box center [611, 39] width 73 height 24
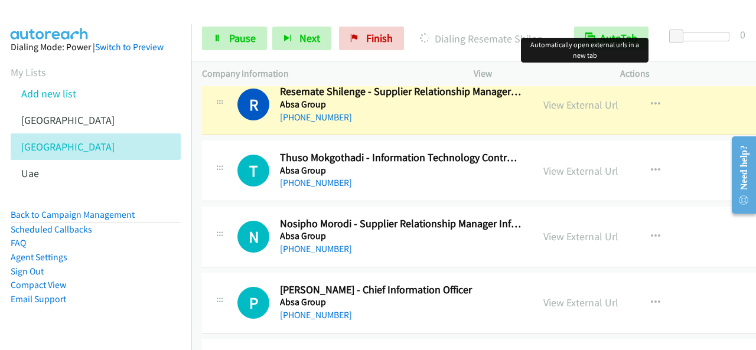
scroll to position [59, 0]
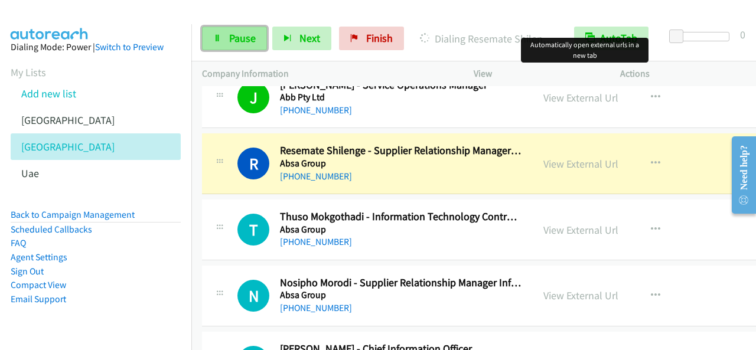
click at [243, 34] on span "Pause" at bounding box center [242, 38] width 27 height 14
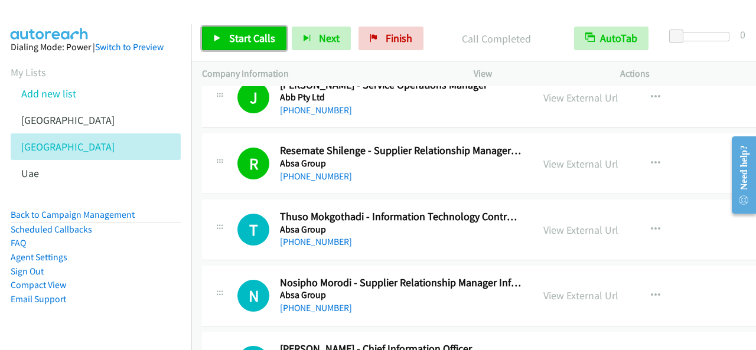
click at [230, 42] on span "Start Calls" at bounding box center [252, 38] width 46 height 14
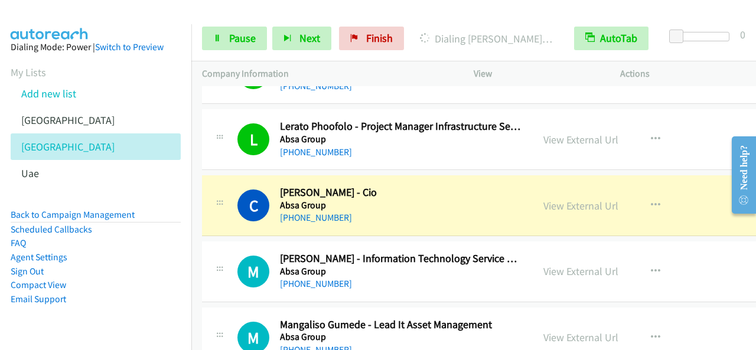
scroll to position [473, 0]
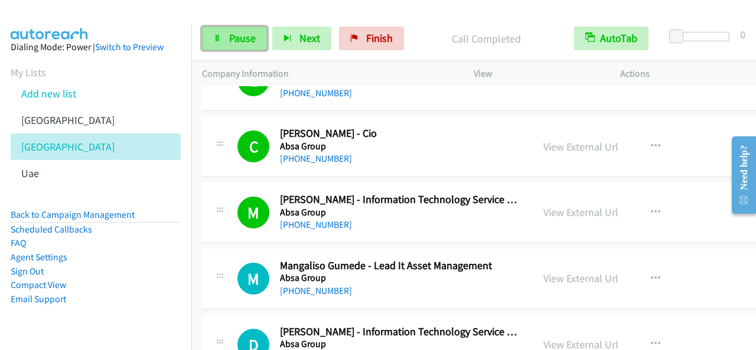
click at [245, 27] on link "Pause" at bounding box center [234, 39] width 65 height 24
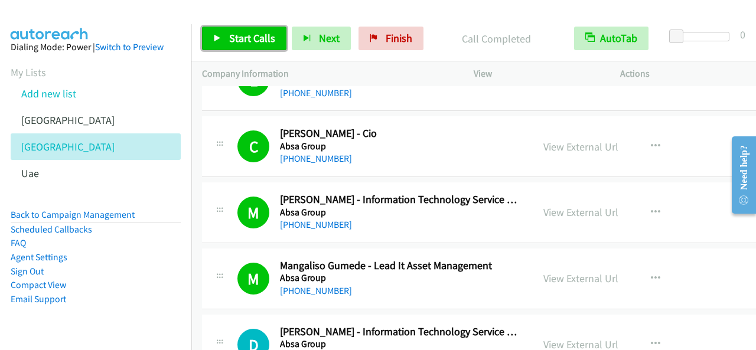
click at [247, 37] on span "Start Calls" at bounding box center [252, 38] width 46 height 14
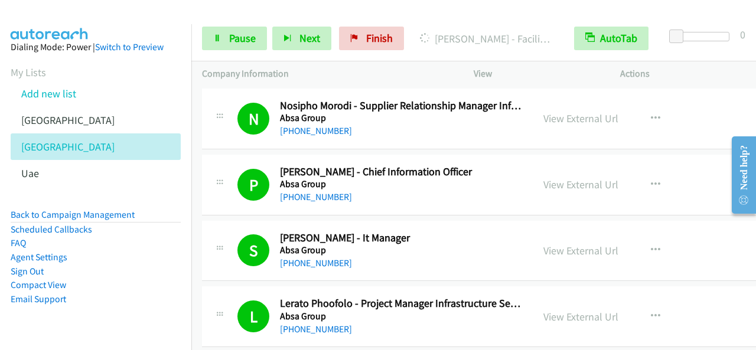
scroll to position [0, 0]
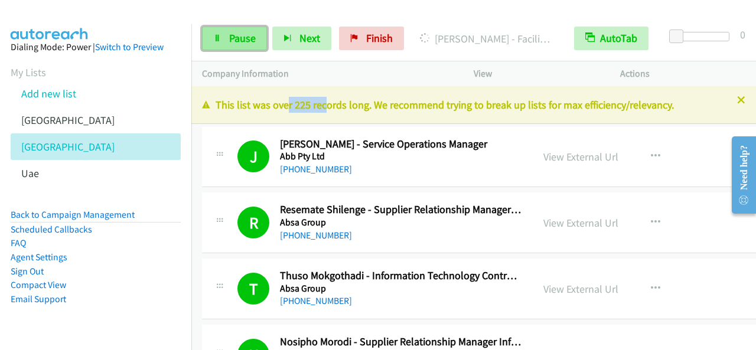
click at [238, 44] on span "Pause" at bounding box center [242, 38] width 27 height 14
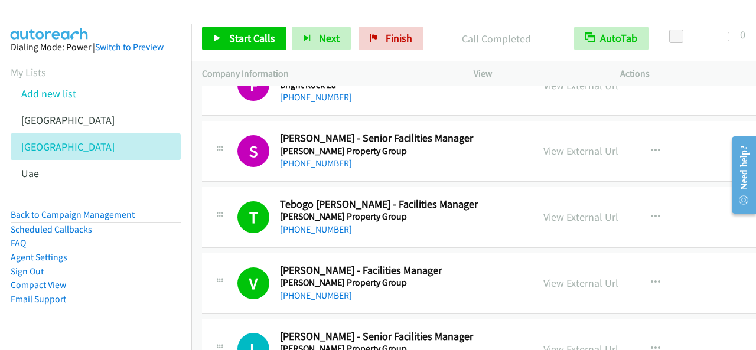
scroll to position [5140, 0]
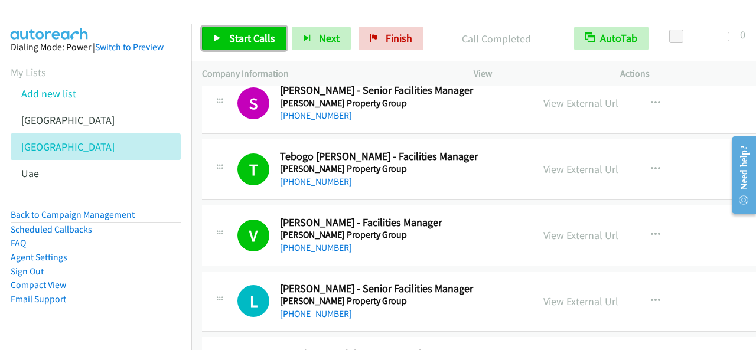
click at [265, 40] on span "Start Calls" at bounding box center [252, 38] width 46 height 14
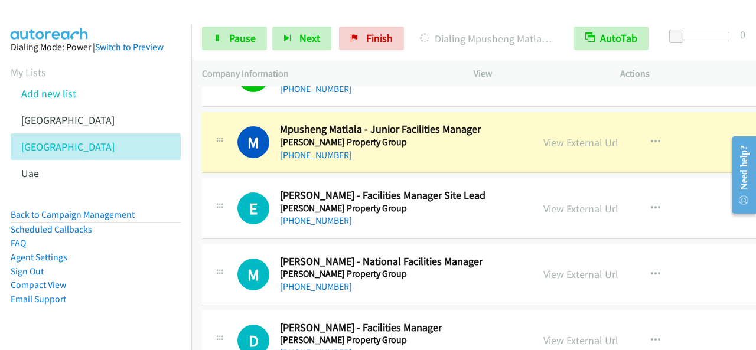
scroll to position [5377, 0]
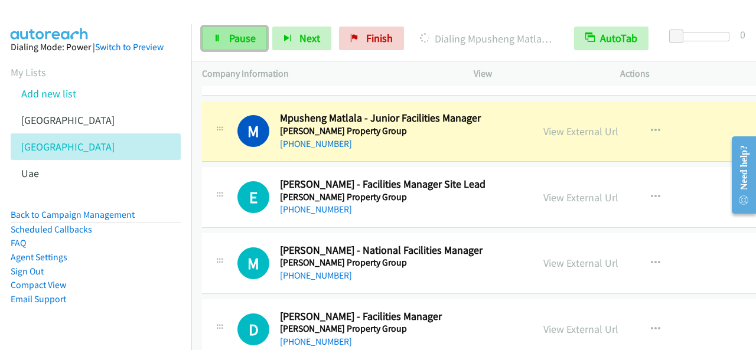
click at [247, 35] on span "Pause" at bounding box center [242, 38] width 27 height 14
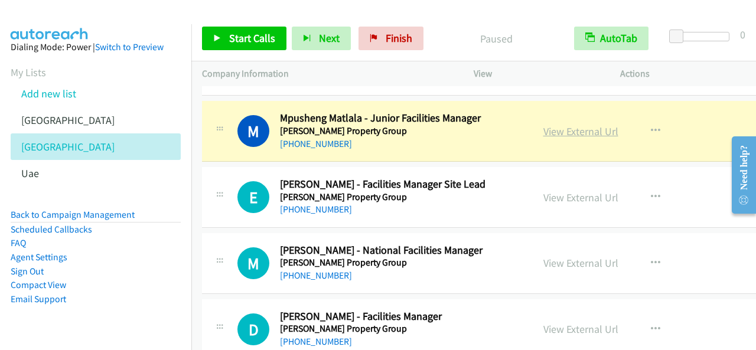
click at [559, 125] on link "View External Url" at bounding box center [581, 132] width 75 height 14
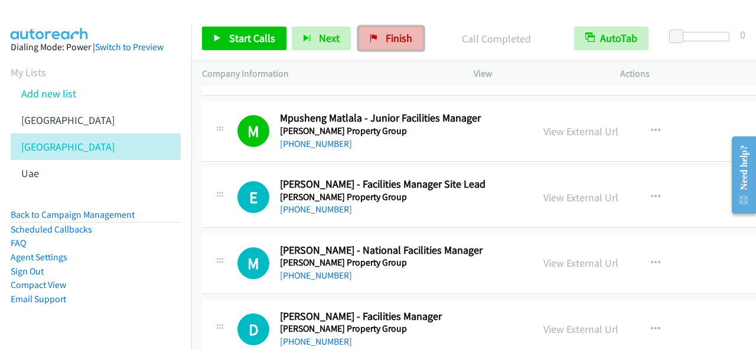
click at [386, 35] on span "Finish" at bounding box center [399, 38] width 27 height 14
